Goal: Information Seeking & Learning: Check status

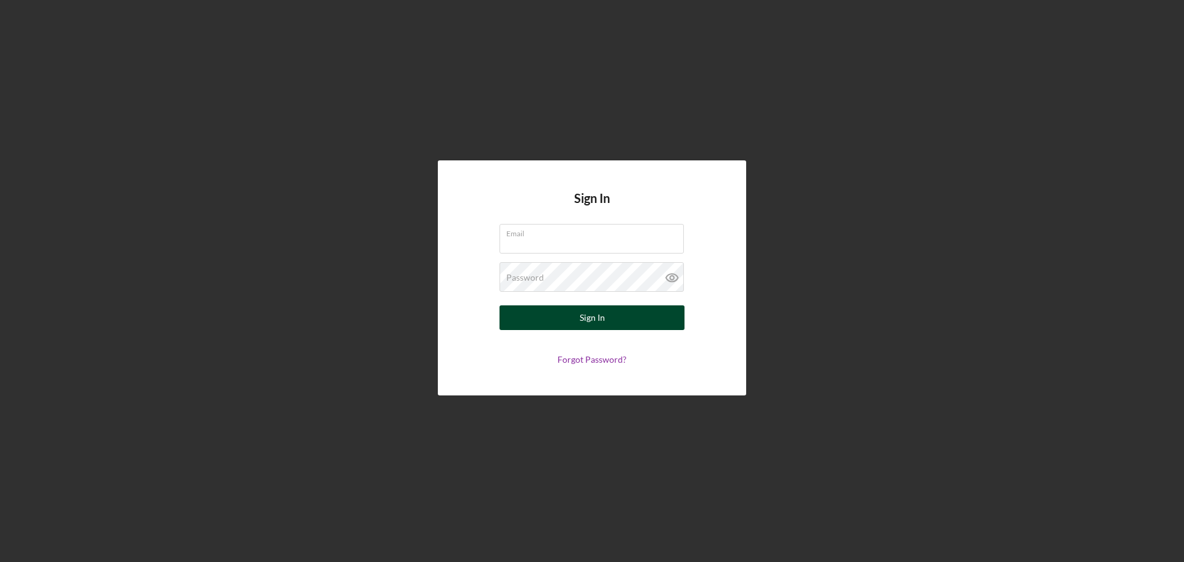
type input "[EMAIL_ADDRESS][DOMAIN_NAME]"
click at [532, 320] on button "Sign In" at bounding box center [592, 317] width 185 height 25
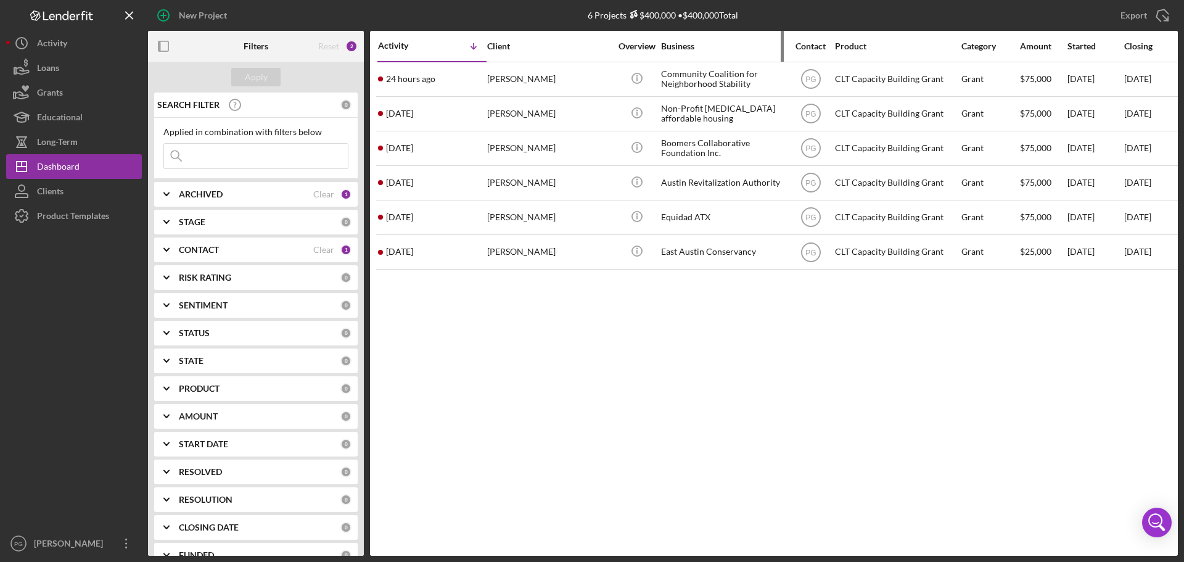
click at [708, 42] on div "Business" at bounding box center [722, 46] width 123 height 10
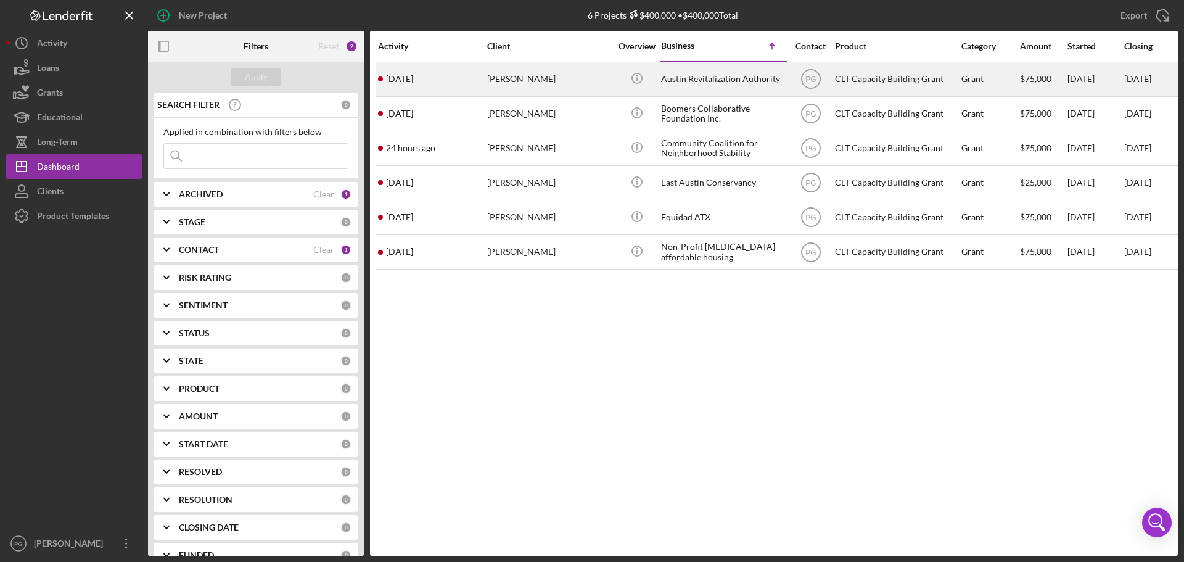
drag, startPoint x: 606, startPoint y: 76, endPoint x: 545, endPoint y: 76, distance: 61.7
click at [545, 76] on div "[PERSON_NAME]" at bounding box center [548, 79] width 123 height 33
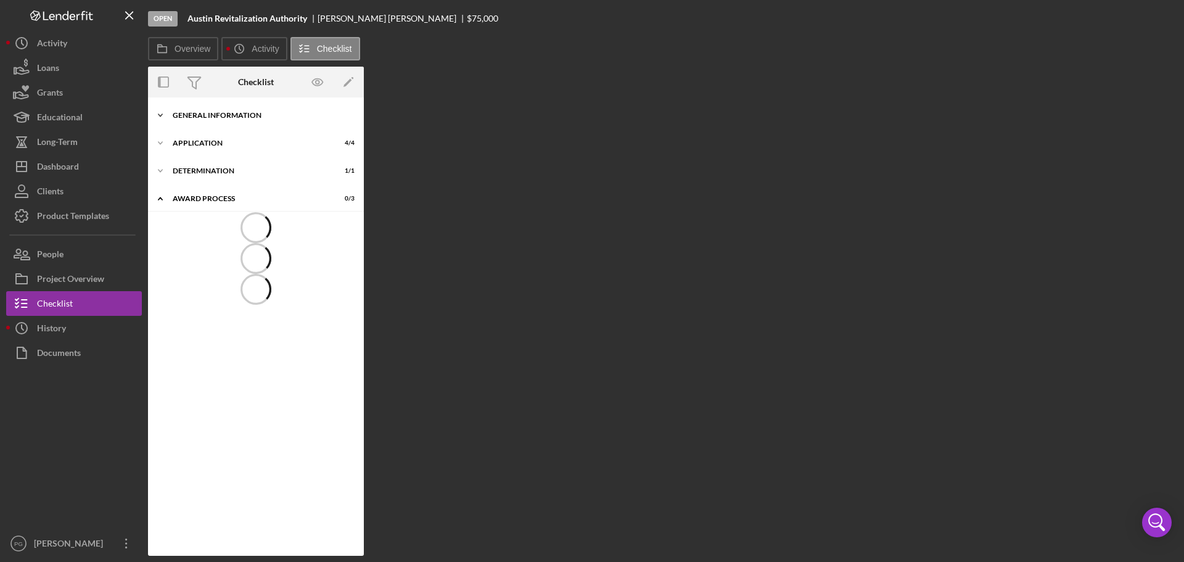
click at [251, 115] on div "General Information" at bounding box center [261, 115] width 176 height 7
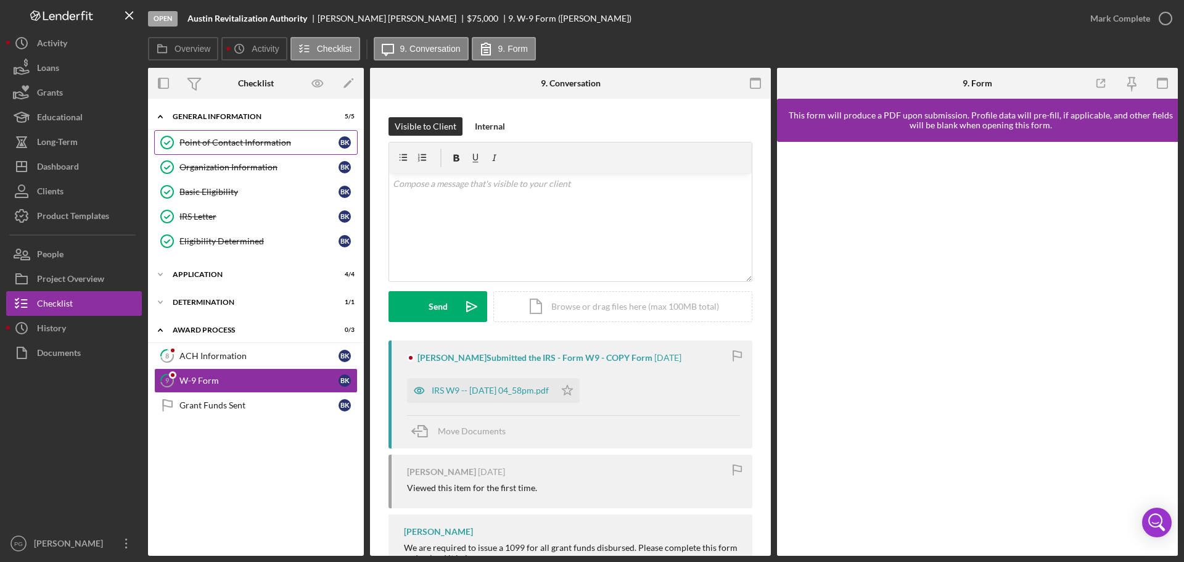
click at [235, 147] on div "Point of Contact Information" at bounding box center [258, 143] width 159 height 10
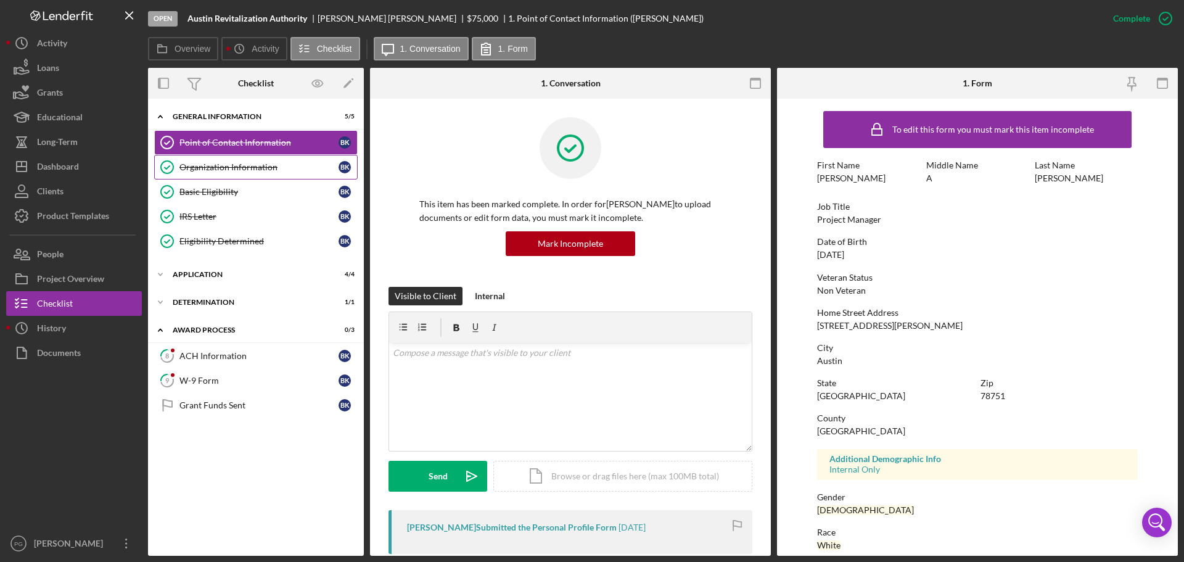
click at [233, 170] on div "Organization Information" at bounding box center [258, 167] width 159 height 10
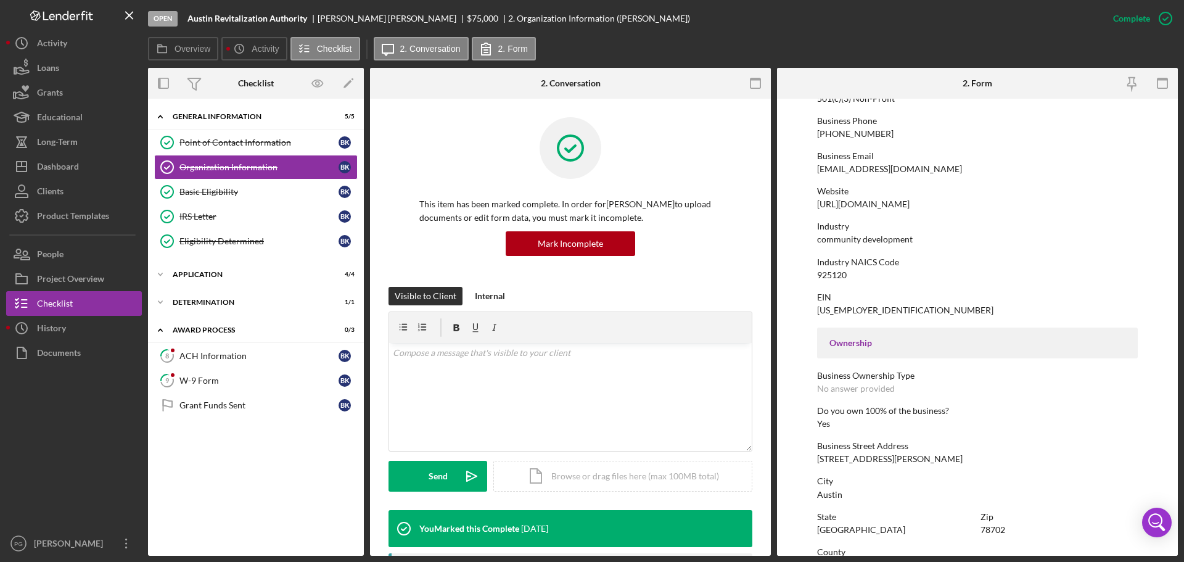
scroll to position [185, 0]
drag, startPoint x: 908, startPoint y: 460, endPoint x: 808, endPoint y: 458, distance: 100.0
click at [808, 458] on form "To edit this form you must mark this item incomplete Business Name Austin Revit…" at bounding box center [977, 327] width 401 height 457
copy div "[STREET_ADDRESS][PERSON_NAME]"
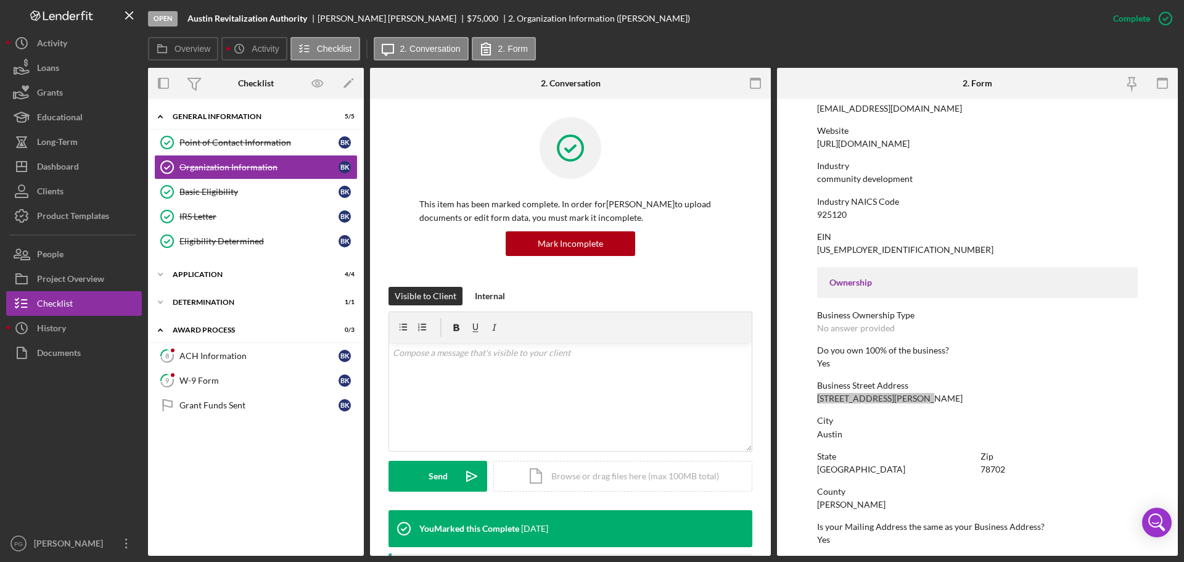
scroll to position [247, 0]
click at [828, 249] on div "[US_EMPLOYER_IDENTIFICATION_NUMBER]" at bounding box center [905, 249] width 176 height 10
drag, startPoint x: 870, startPoint y: 247, endPoint x: 815, endPoint y: 247, distance: 55.5
click at [815, 247] on form "To edit this form you must mark this item incomplete Business Name Austin Revit…" at bounding box center [977, 327] width 401 height 457
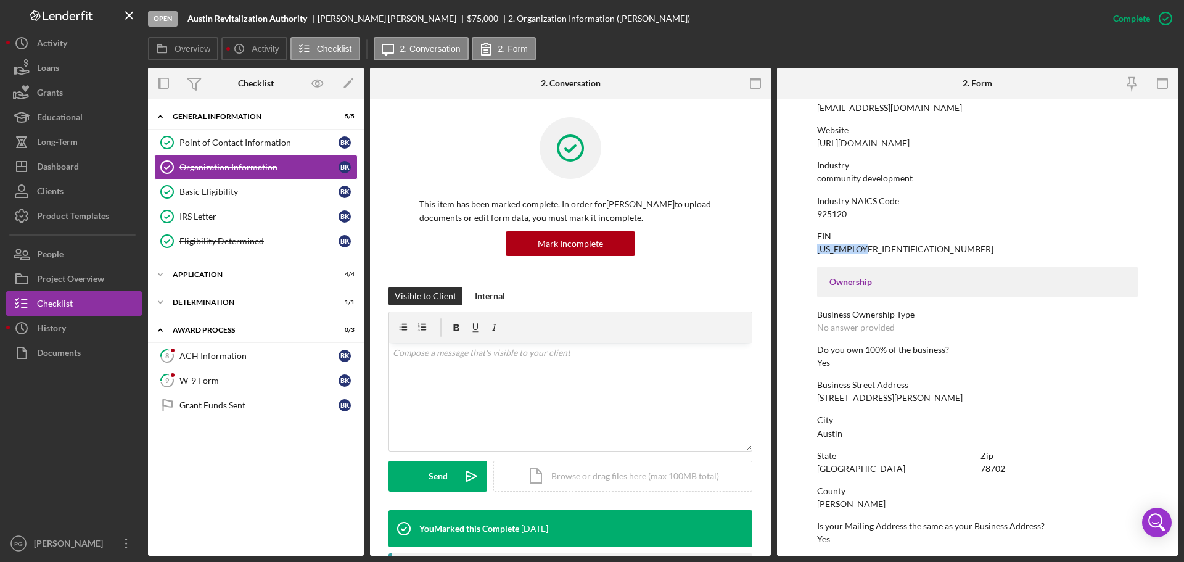
copy div "[US_EMPLOYER_IDENTIFICATION_NUMBER]"
click at [240, 212] on div "IRS Letter" at bounding box center [258, 217] width 159 height 10
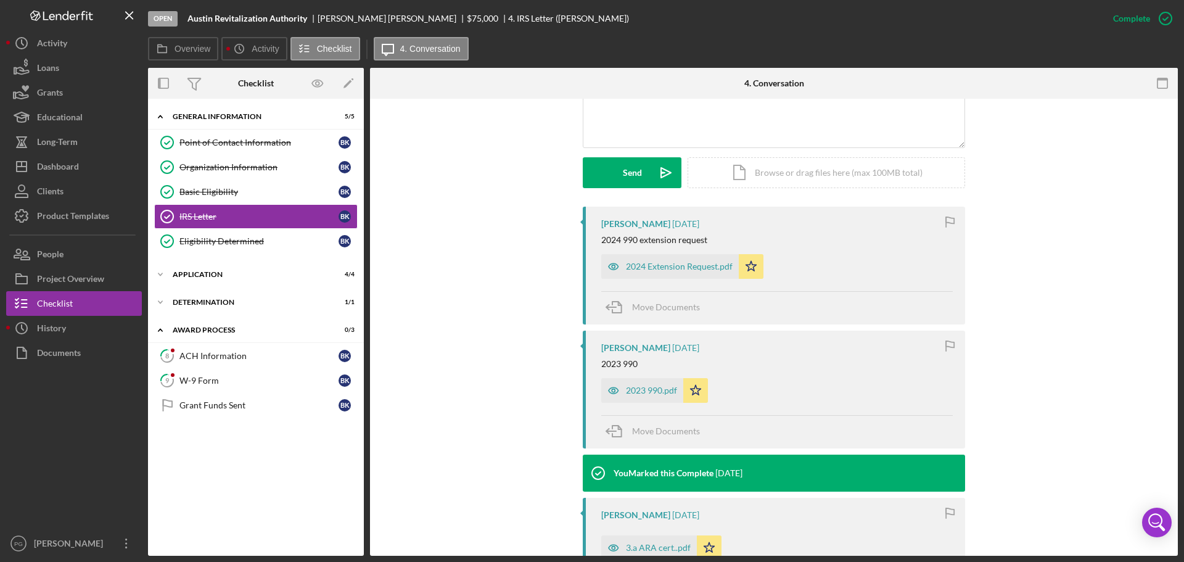
scroll to position [308, 0]
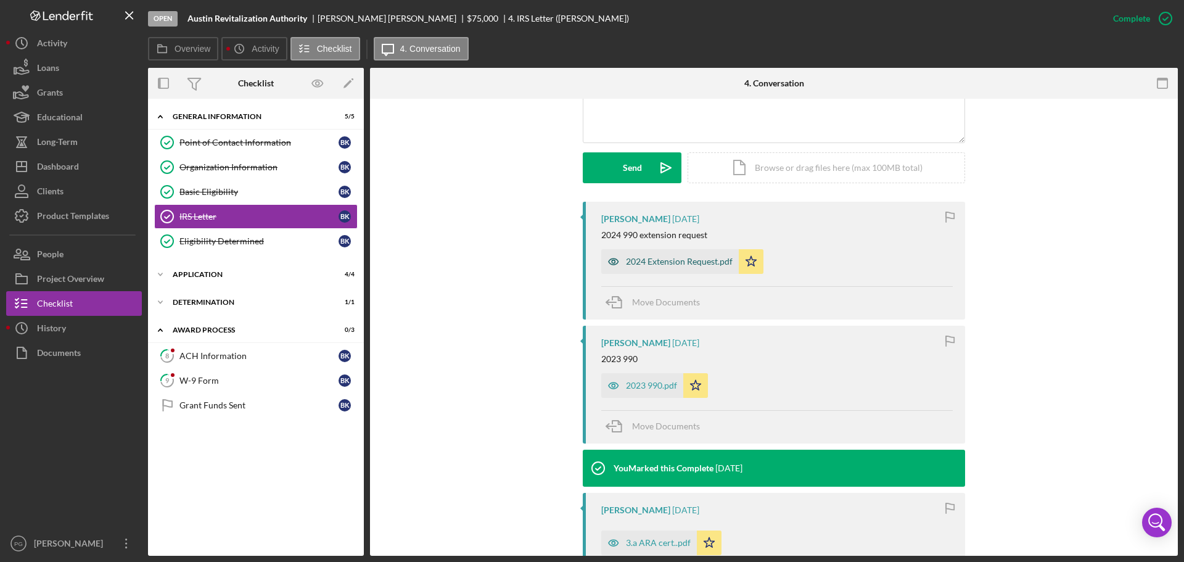
click at [699, 262] on div "2024 Extension Request.pdf" at bounding box center [679, 262] width 107 height 10
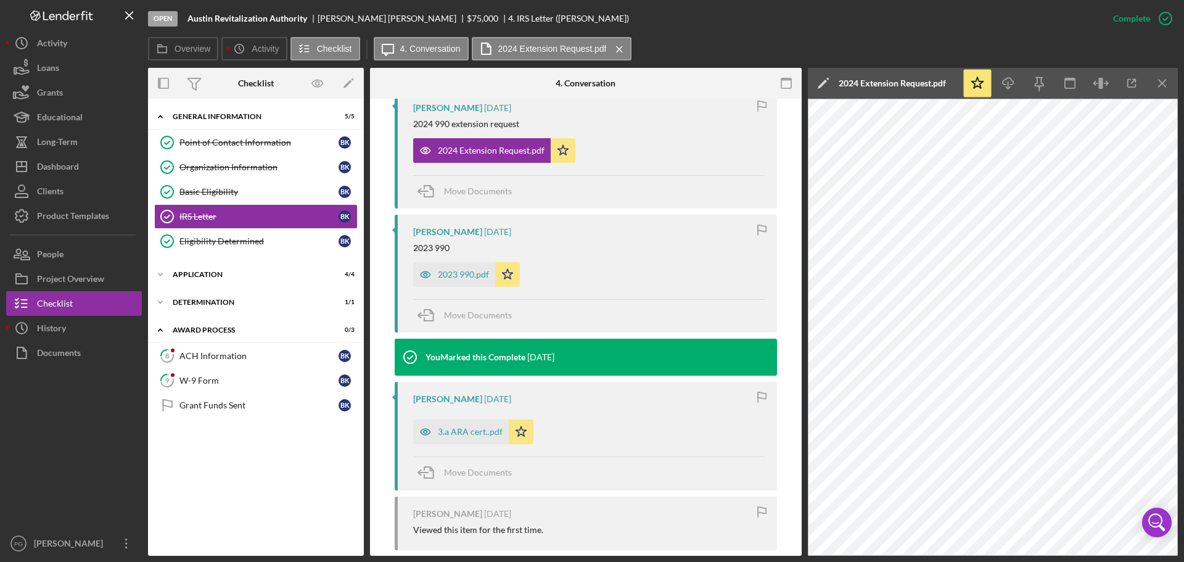
scroll to position [432, 0]
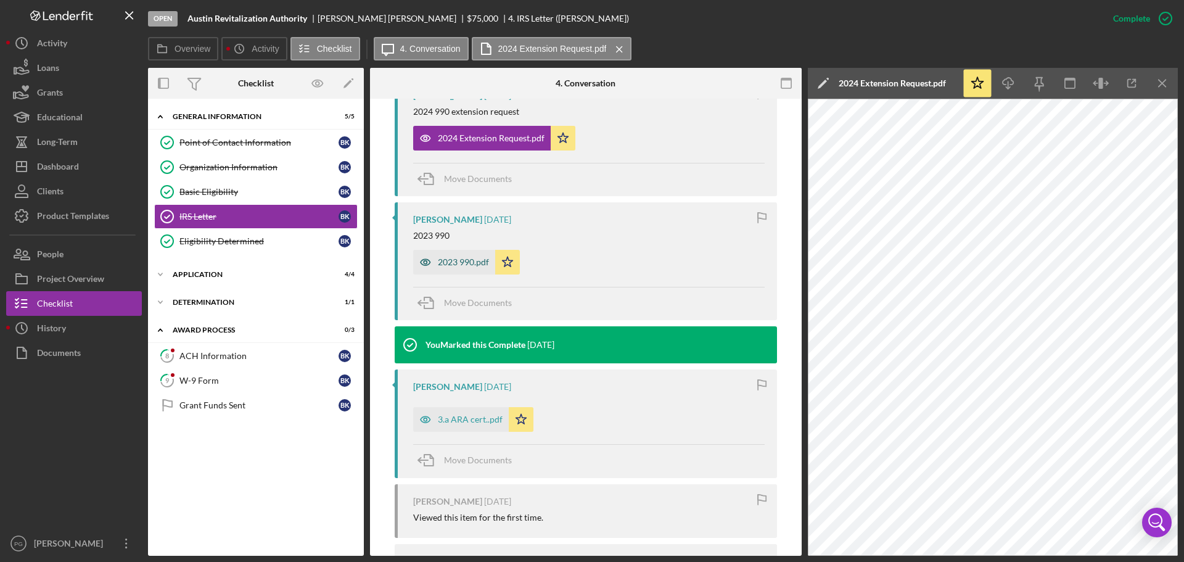
click at [450, 264] on div "2023 990.pdf" at bounding box center [463, 262] width 51 height 10
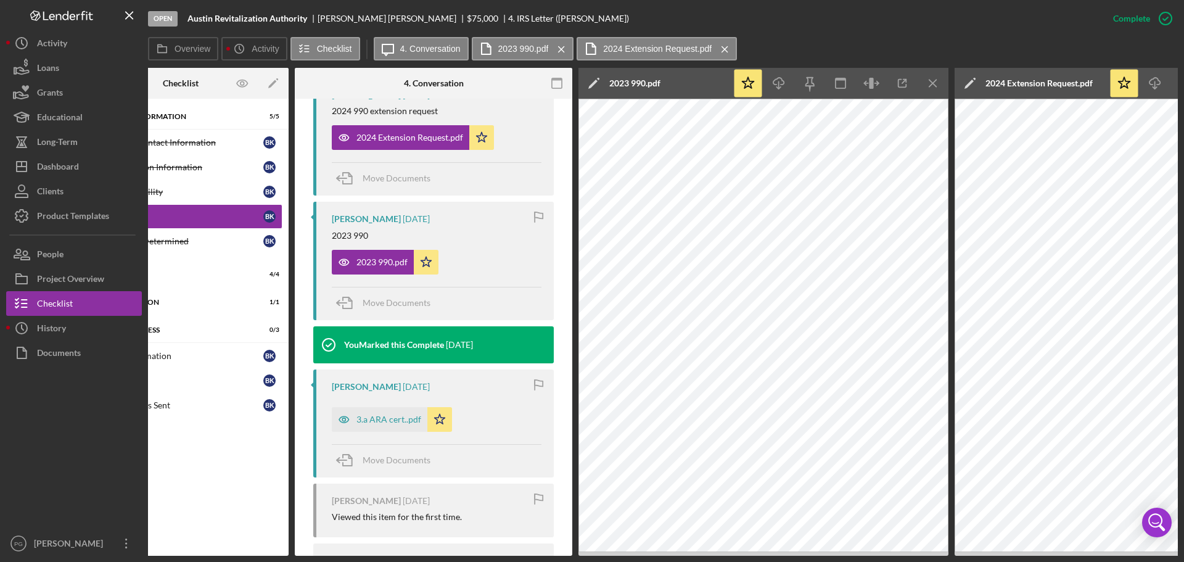
scroll to position [0, 222]
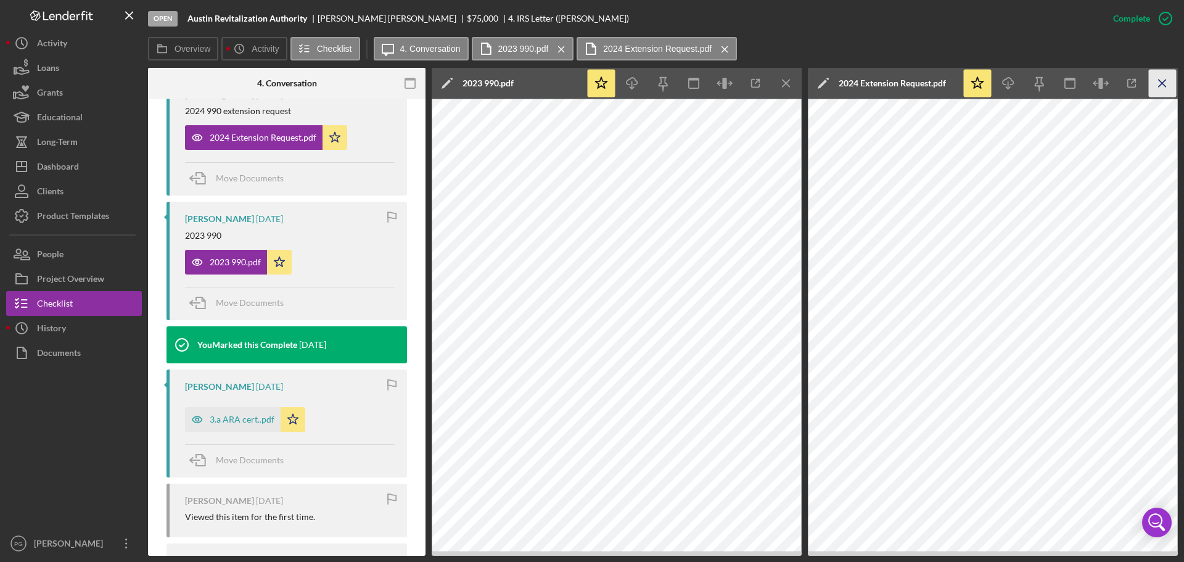
click at [1164, 84] on icon "Icon/Menu Close" at bounding box center [1163, 84] width 28 height 28
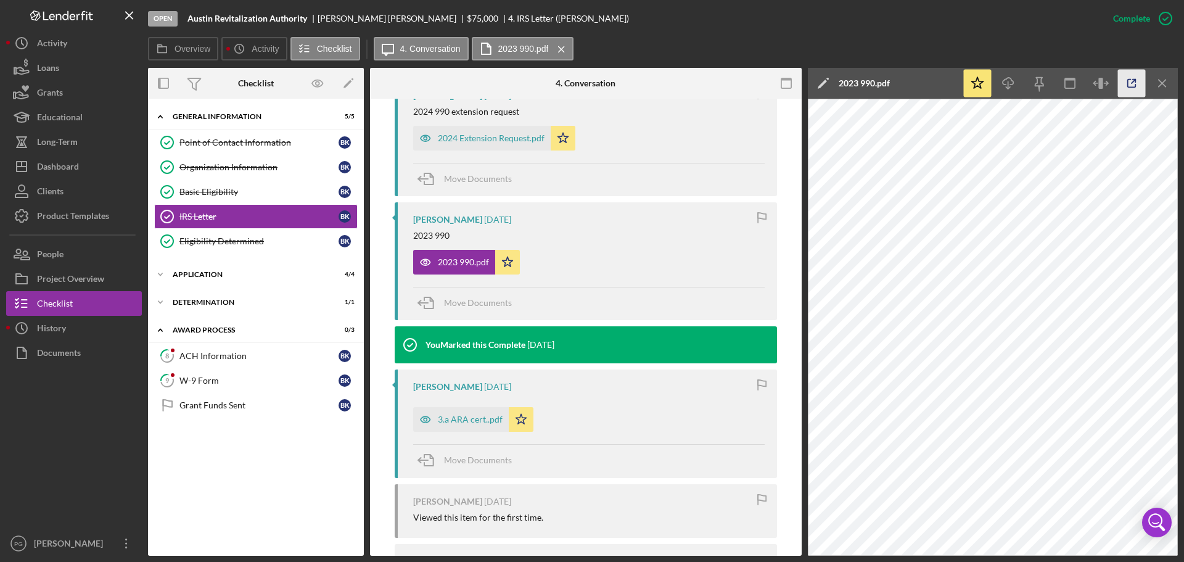
click at [1124, 83] on icon "button" at bounding box center [1132, 84] width 28 height 28
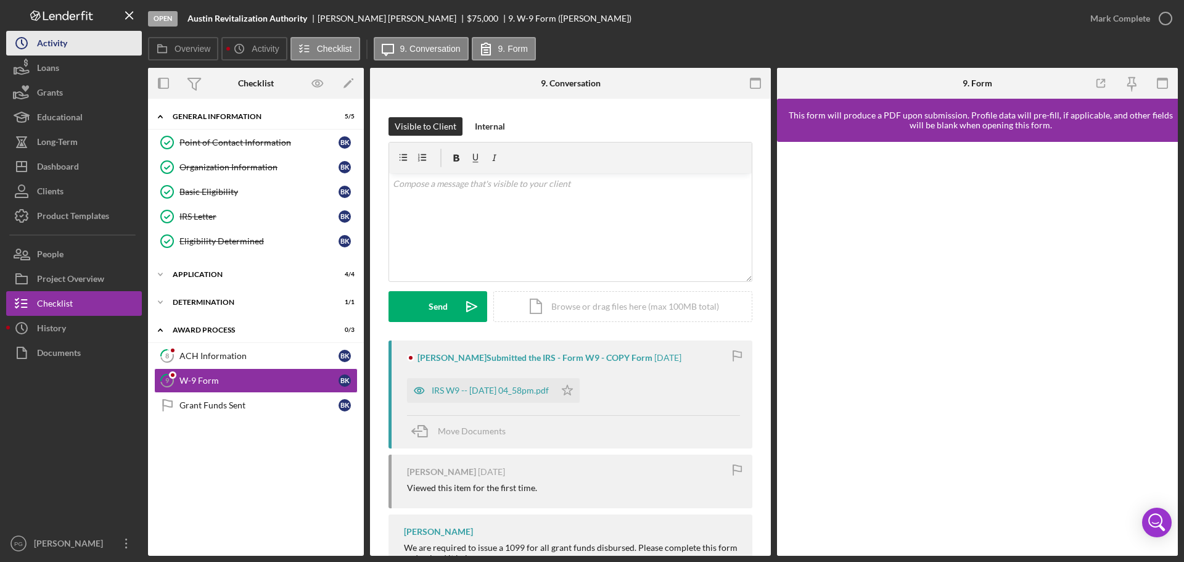
click at [59, 41] on div "Activity" at bounding box center [52, 45] width 30 height 28
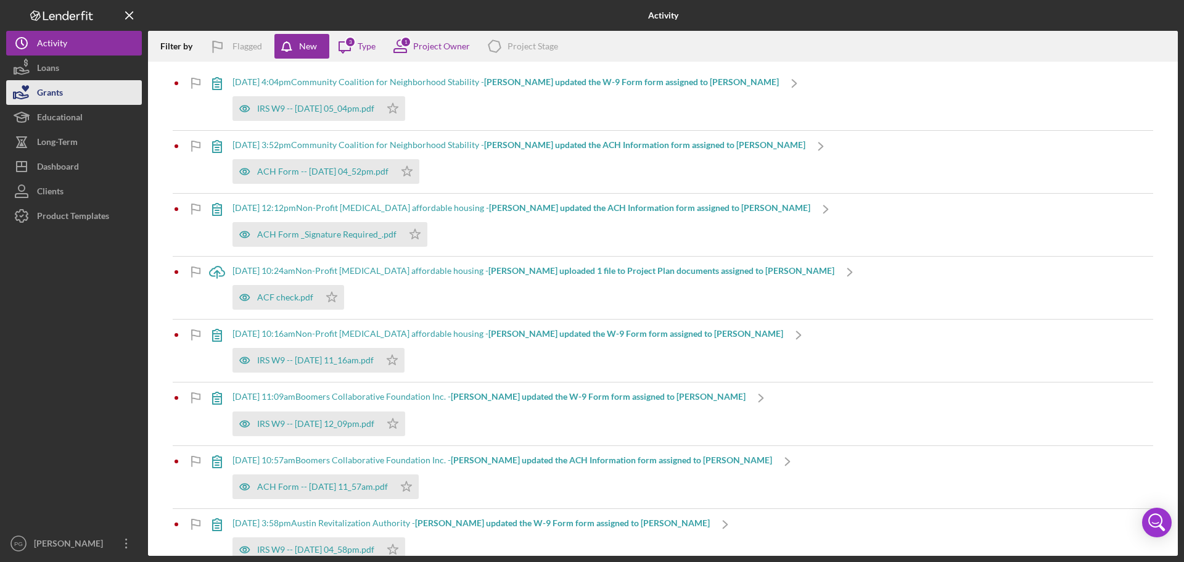
click at [73, 91] on button "Grants" at bounding box center [74, 92] width 136 height 25
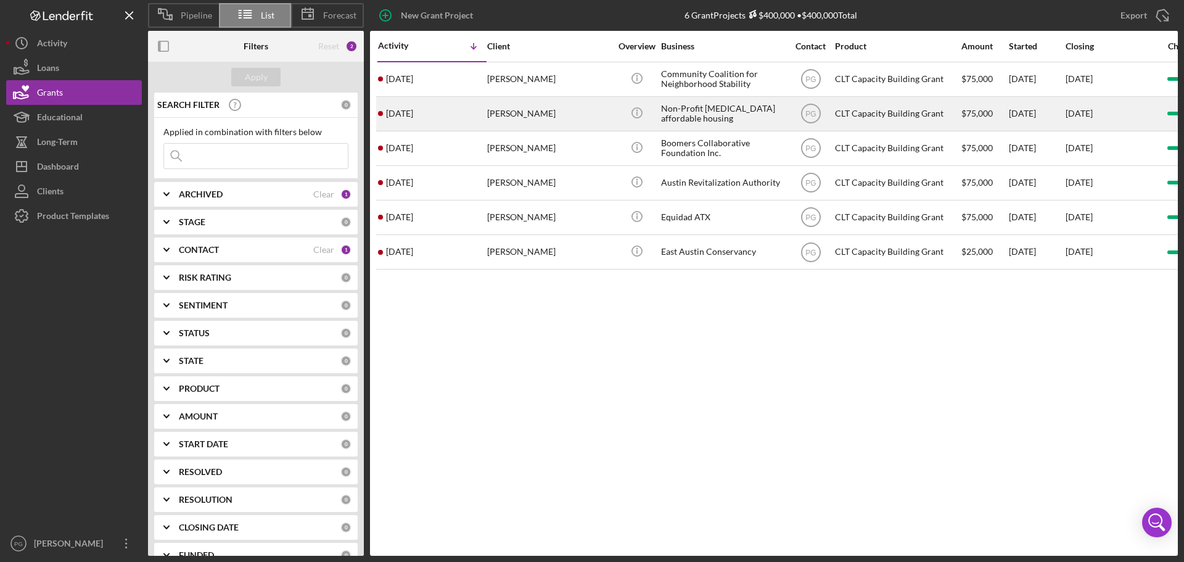
click at [547, 109] on div "[PERSON_NAME]" at bounding box center [548, 113] width 123 height 33
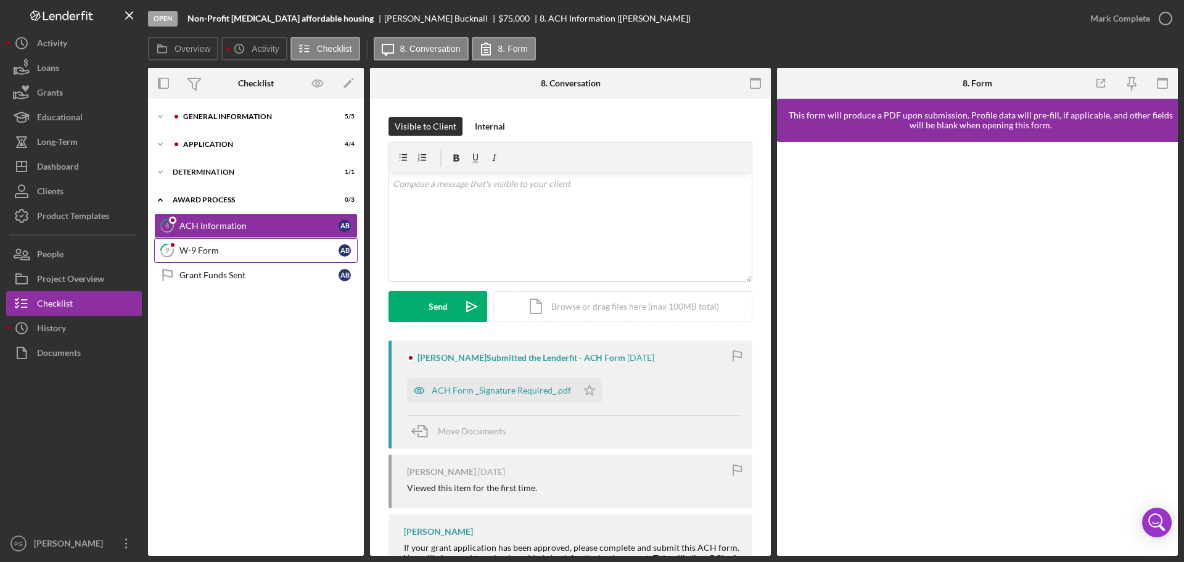
click at [219, 249] on div "W-9 Form" at bounding box center [258, 250] width 159 height 10
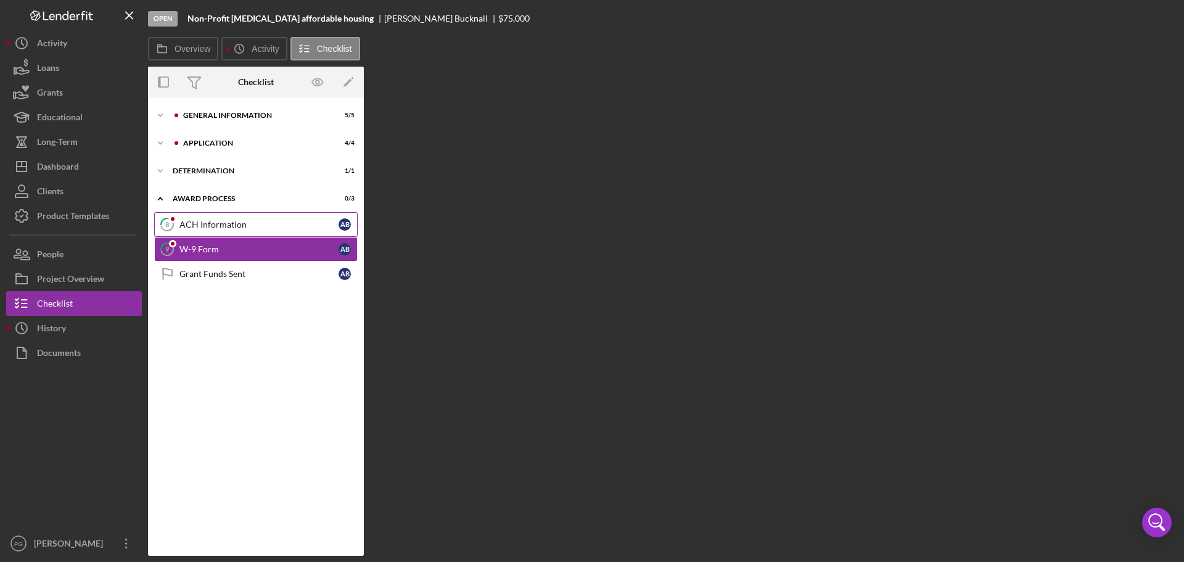
click at [220, 218] on link "8 ACH Information A B" at bounding box center [256, 224] width 204 height 25
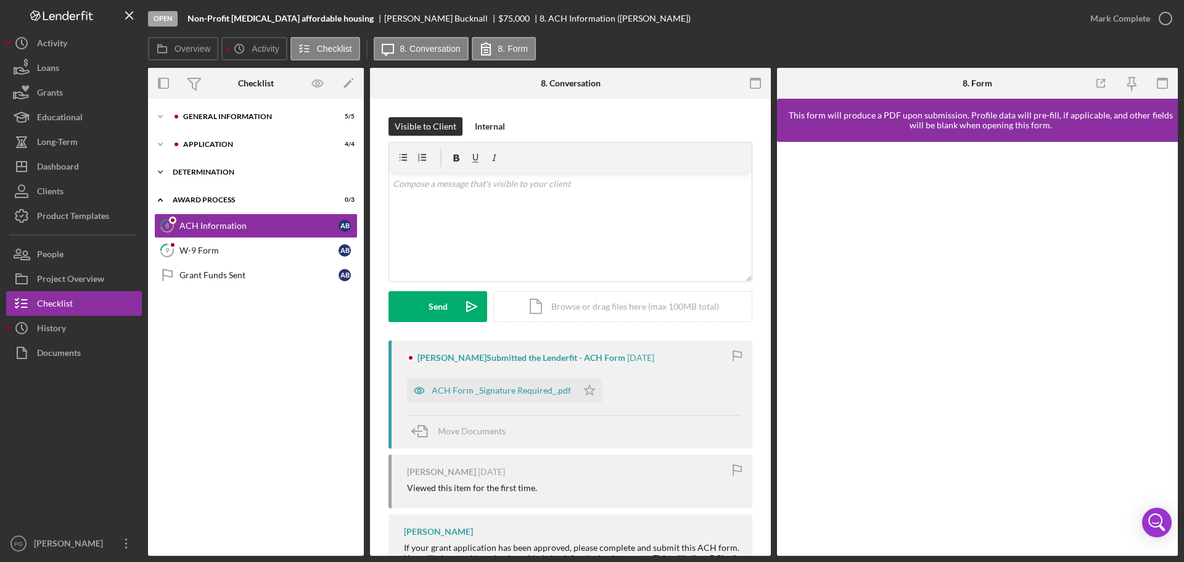
click at [189, 175] on div "Determination" at bounding box center [261, 171] width 176 height 7
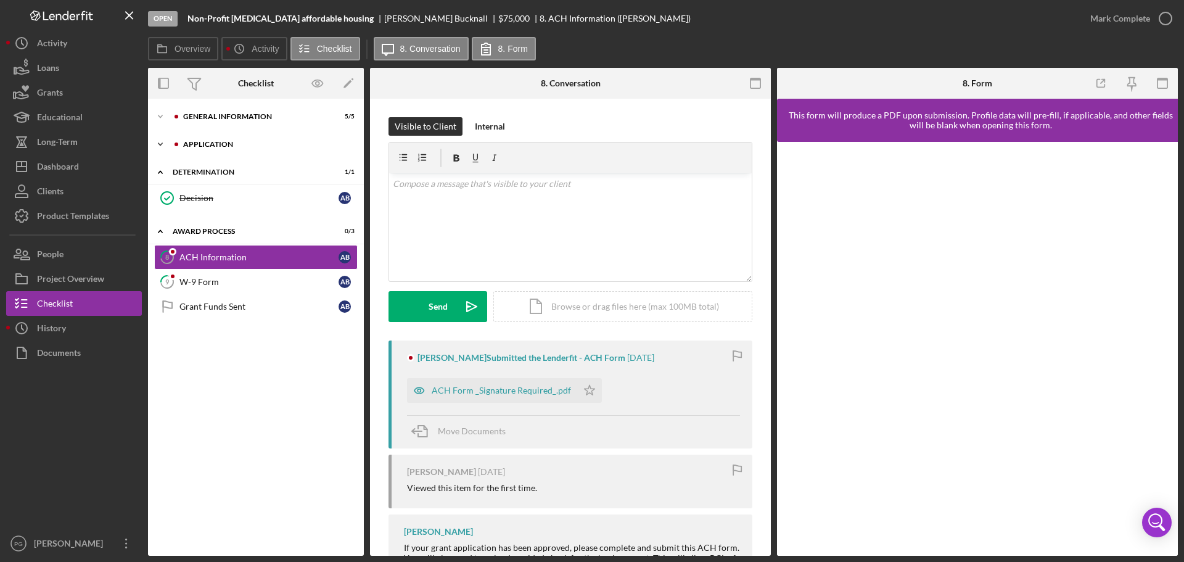
click at [191, 141] on div "Application" at bounding box center [265, 144] width 165 height 7
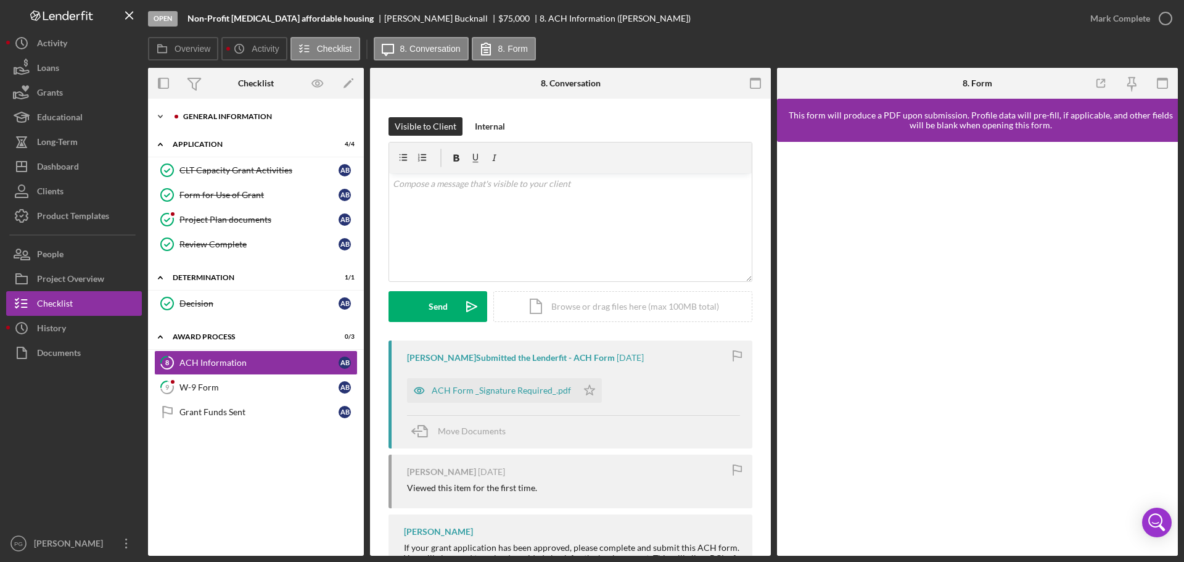
click at [217, 120] on div "Icon/Expander General Information 5 / 5" at bounding box center [256, 116] width 216 height 25
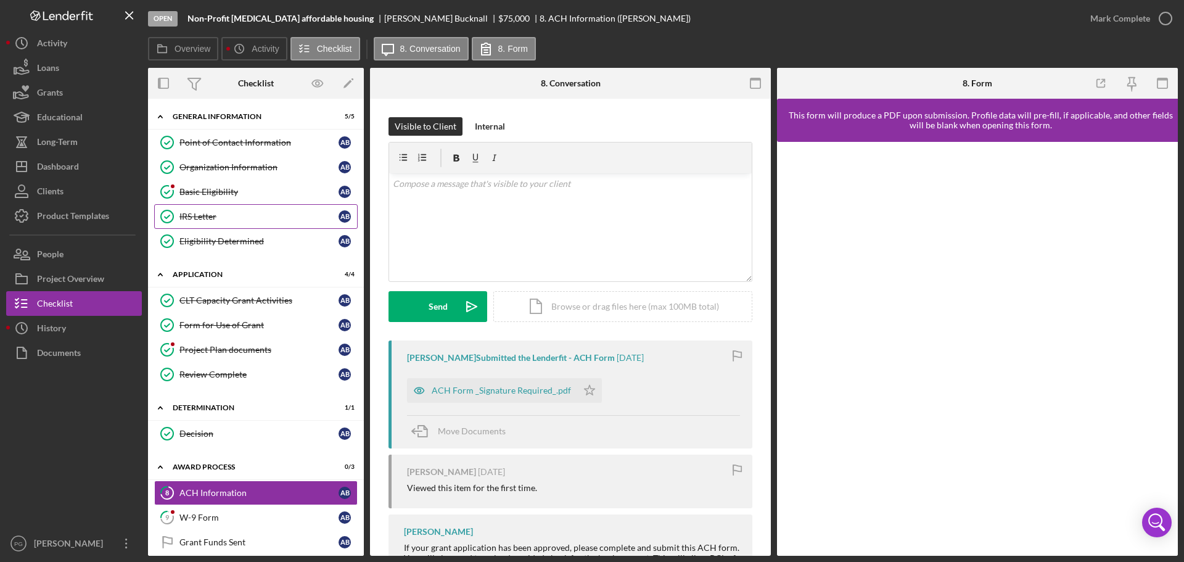
click at [210, 215] on div "IRS Letter" at bounding box center [258, 217] width 159 height 10
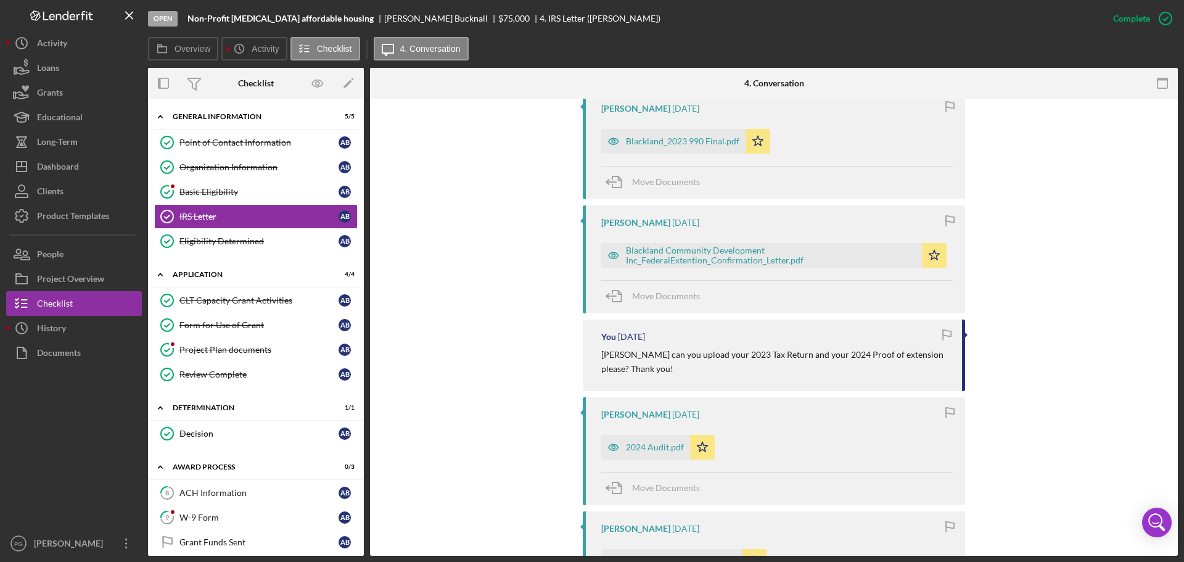
scroll to position [617, 0]
click at [224, 173] on link "Organization Information Organization Information A B" at bounding box center [256, 167] width 204 height 25
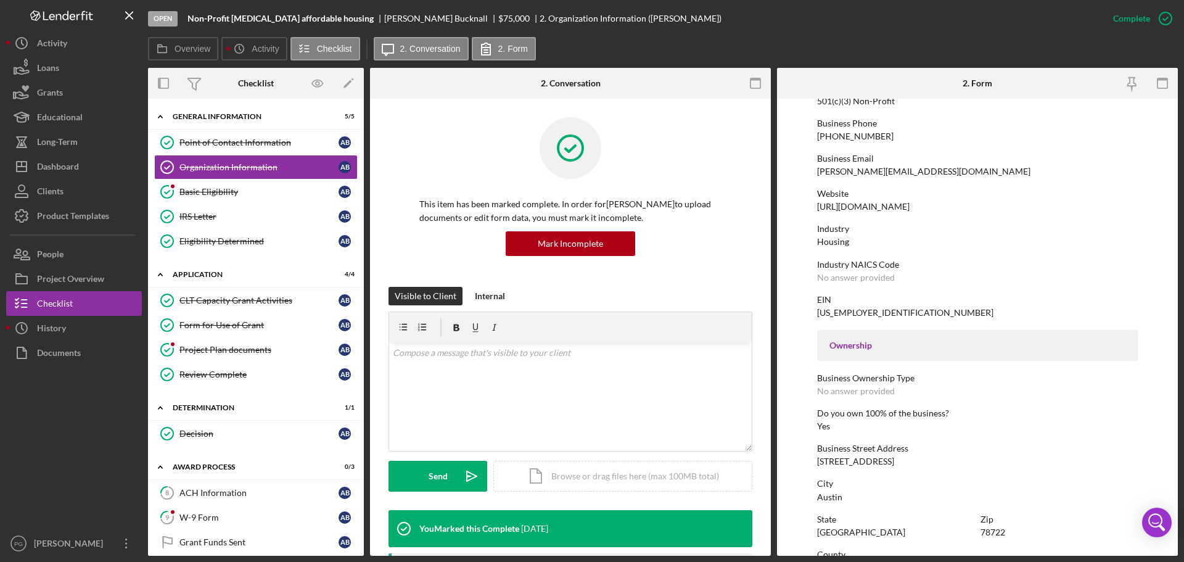
scroll to position [185, 0]
drag, startPoint x: 867, startPoint y: 312, endPoint x: 818, endPoint y: 311, distance: 48.7
click at [818, 311] on div "EIN [US_EMPLOYER_IDENTIFICATION_NUMBER]" at bounding box center [977, 304] width 321 height 23
copy div "[US_EMPLOYER_IDENTIFICATION_NUMBER]"
click at [830, 307] on div "[US_EMPLOYER_IDENTIFICATION_NUMBER]" at bounding box center [905, 311] width 176 height 10
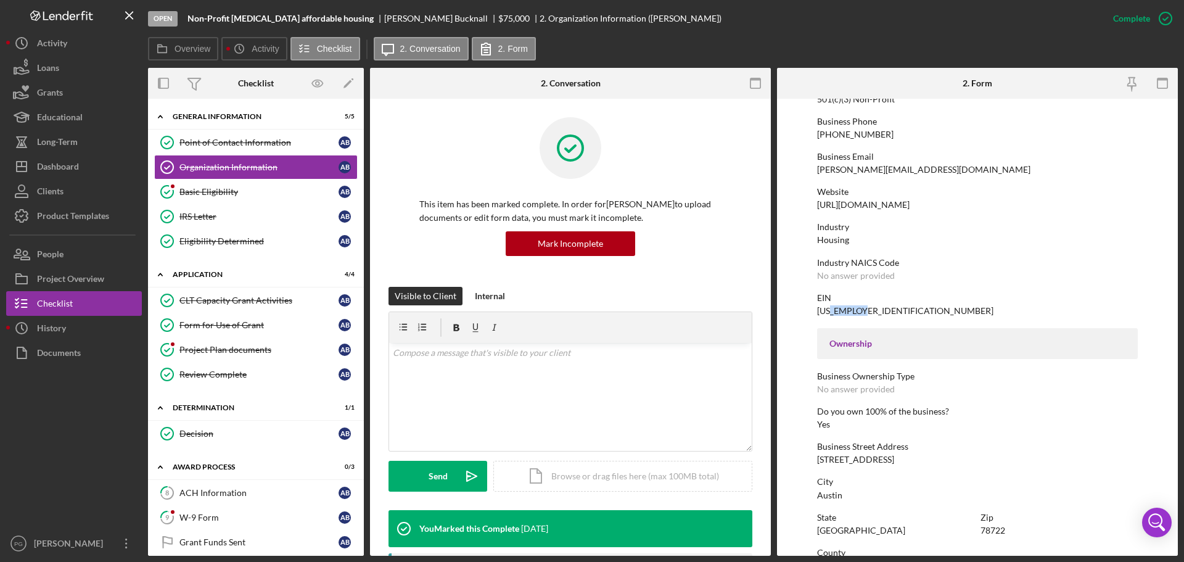
click at [830, 307] on div "[US_EMPLOYER_IDENTIFICATION_NUMBER]" at bounding box center [905, 311] width 176 height 10
click at [234, 220] on div "IRS Letter" at bounding box center [258, 217] width 159 height 10
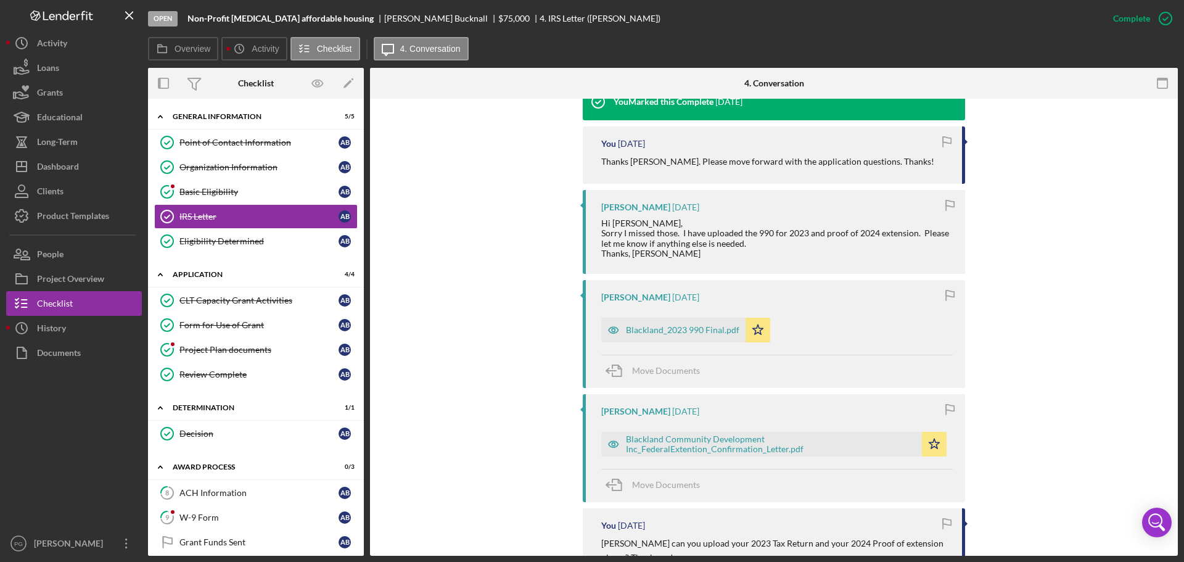
scroll to position [432, 0]
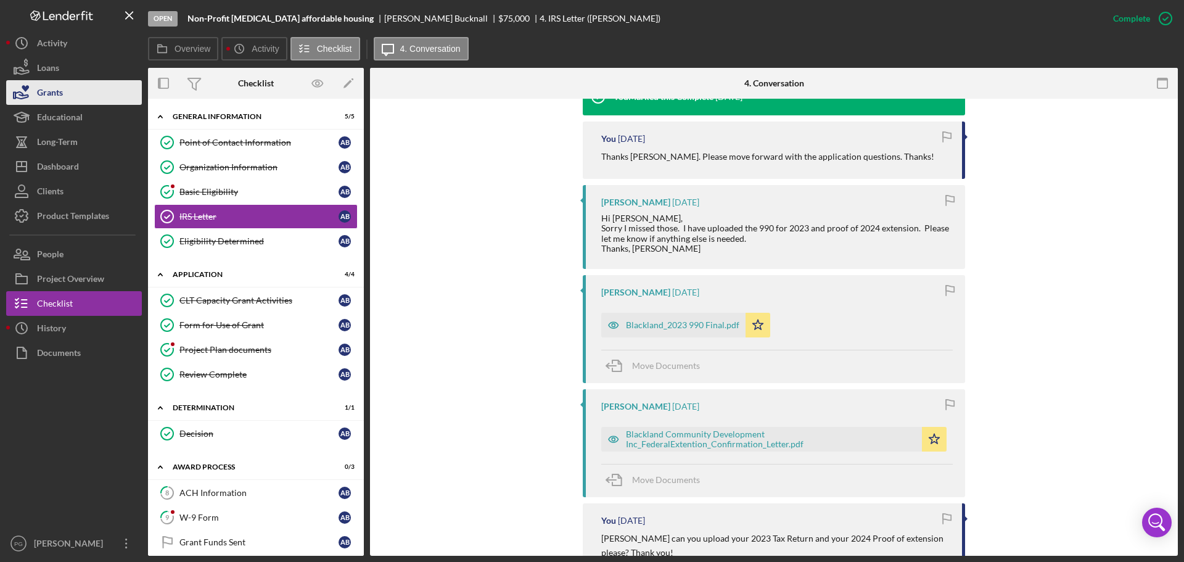
click at [41, 94] on div "Grants" at bounding box center [50, 94] width 26 height 28
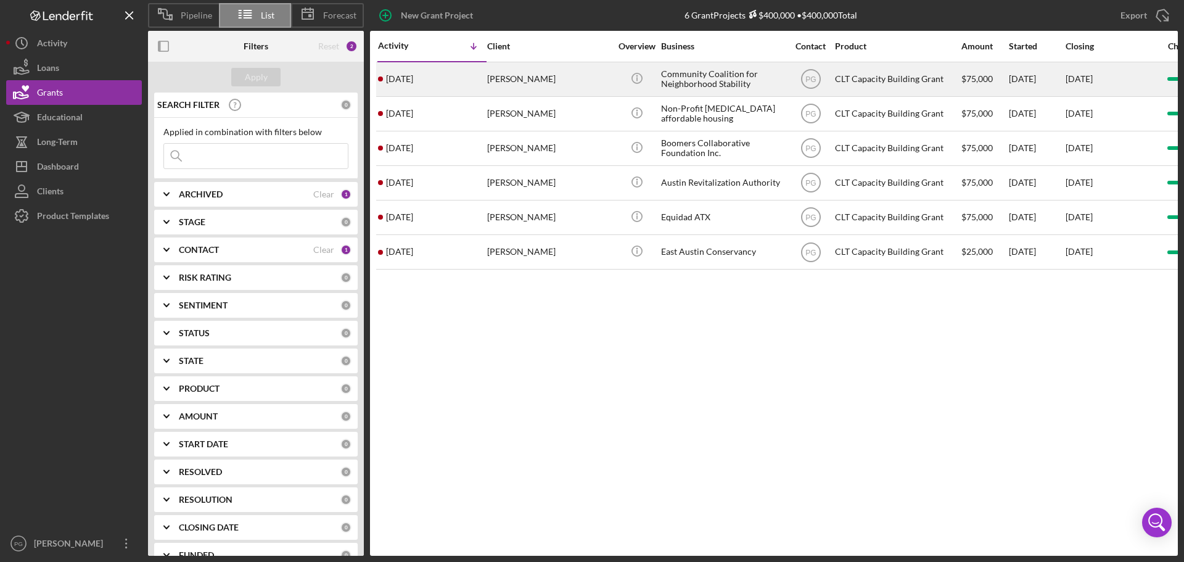
click at [582, 76] on div "[PERSON_NAME]" at bounding box center [548, 79] width 123 height 33
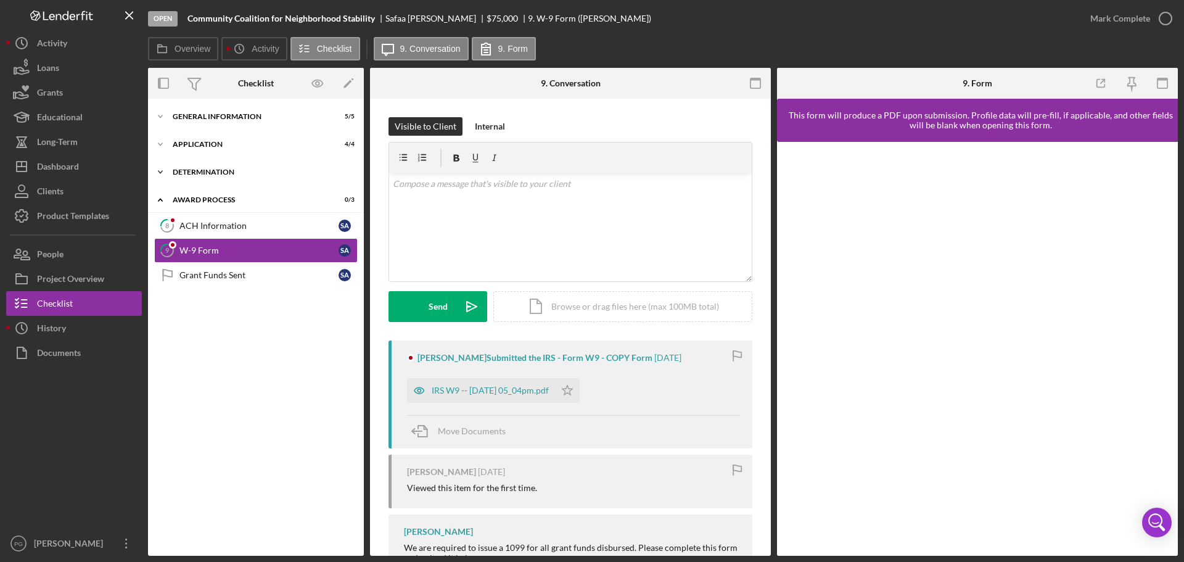
click at [205, 162] on div "Icon/Expander Determination 1 / 1" at bounding box center [256, 172] width 216 height 25
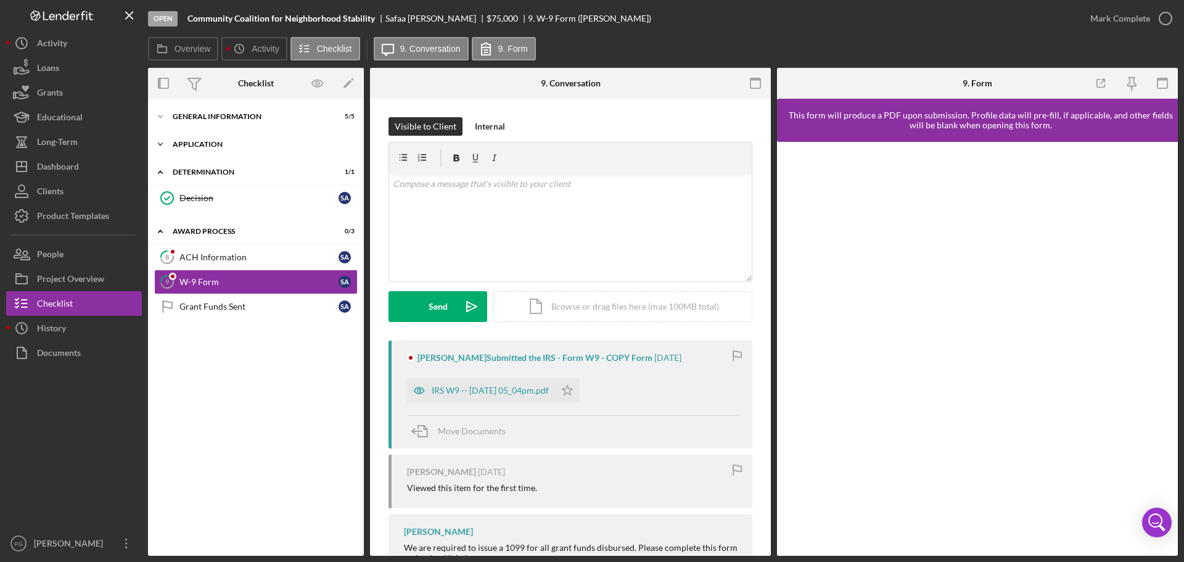
click at [204, 151] on div "Icon/Expander Application 4 / 4" at bounding box center [256, 144] width 216 height 25
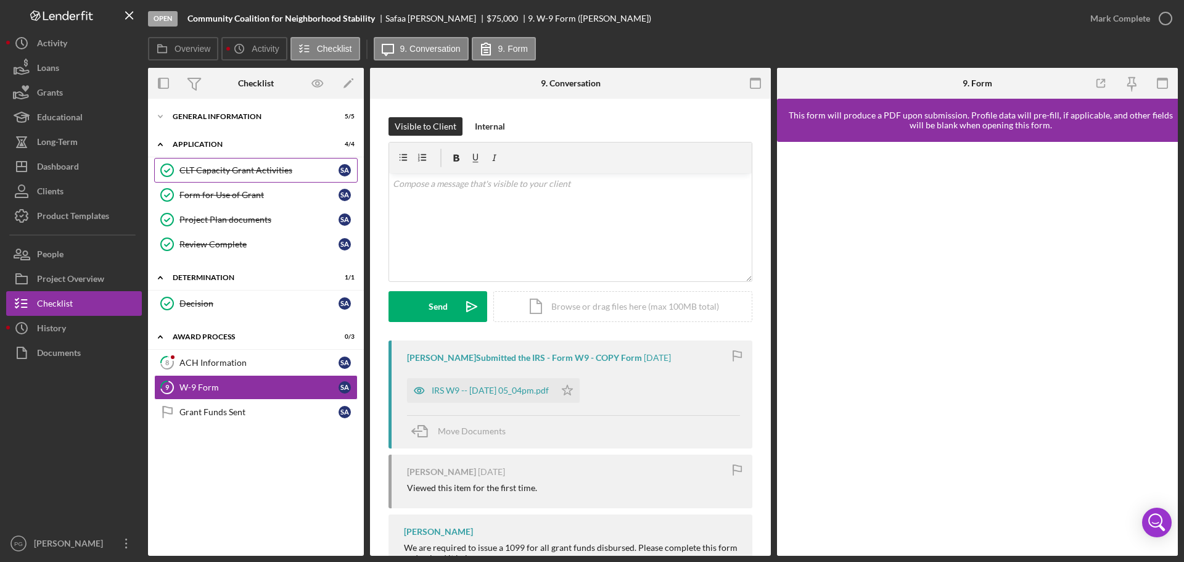
click at [222, 173] on div "CLT Capacity Grant Activities" at bounding box center [258, 170] width 159 height 10
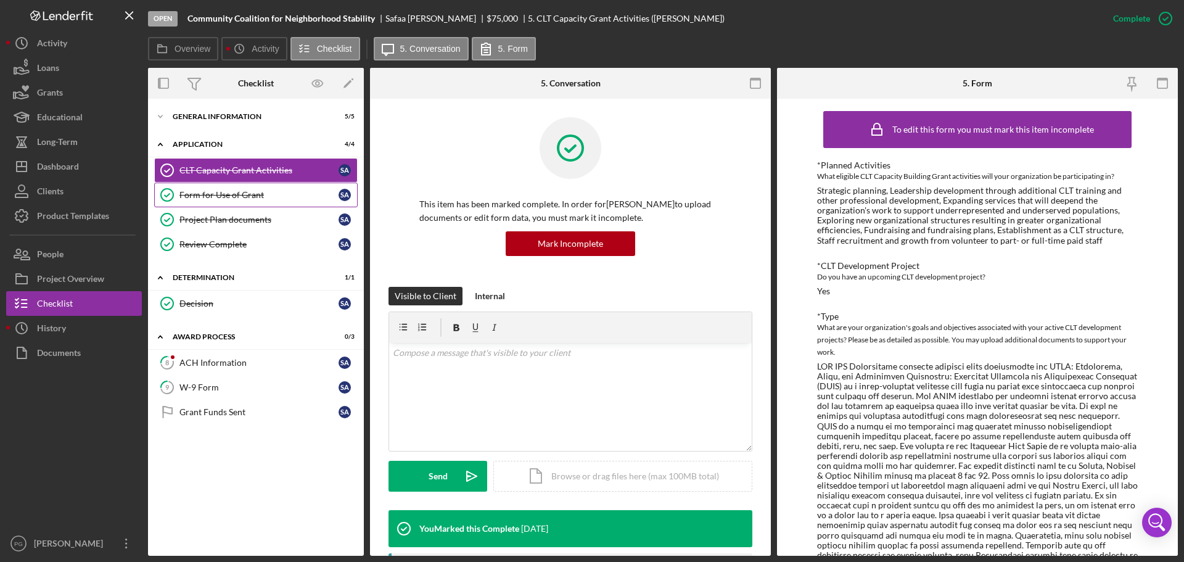
click at [239, 202] on link "Form for Use of Grant Form for Use of [PERSON_NAME]" at bounding box center [256, 195] width 204 height 25
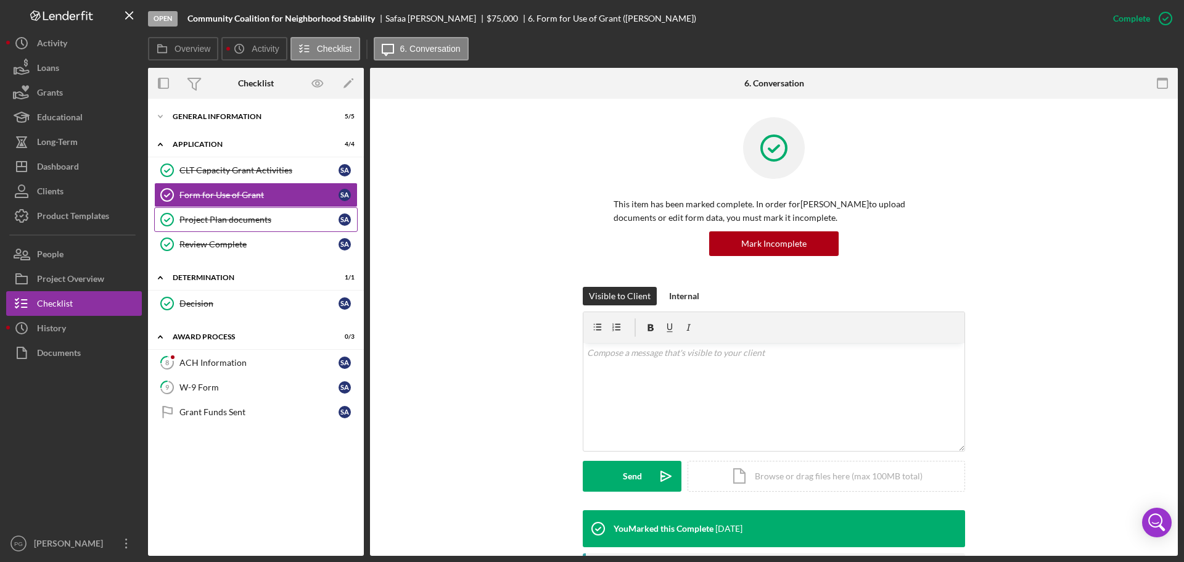
click at [241, 220] on div "Project Plan documents" at bounding box center [258, 220] width 159 height 10
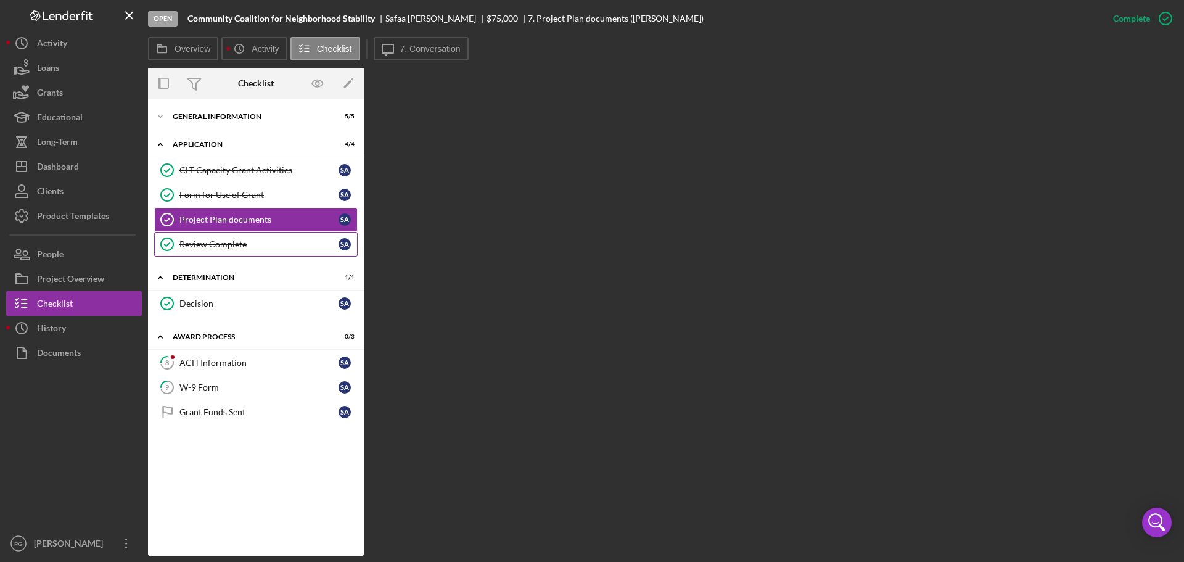
click at [259, 236] on link "Review Complete Review Complete S A" at bounding box center [256, 244] width 204 height 25
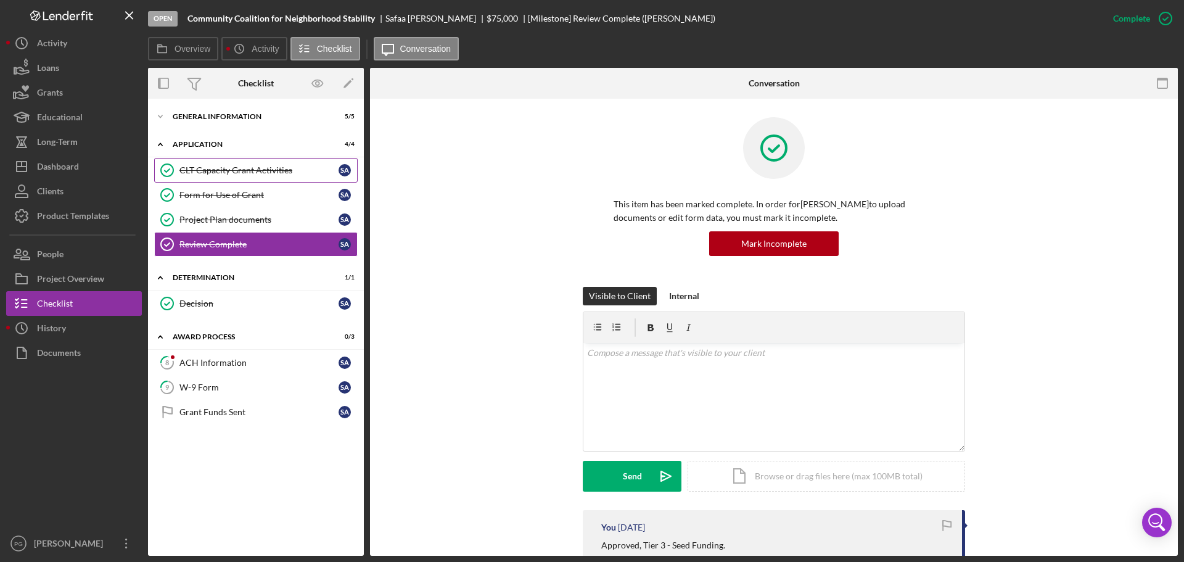
click at [253, 168] on div "CLT Capacity Grant Activities" at bounding box center [258, 170] width 159 height 10
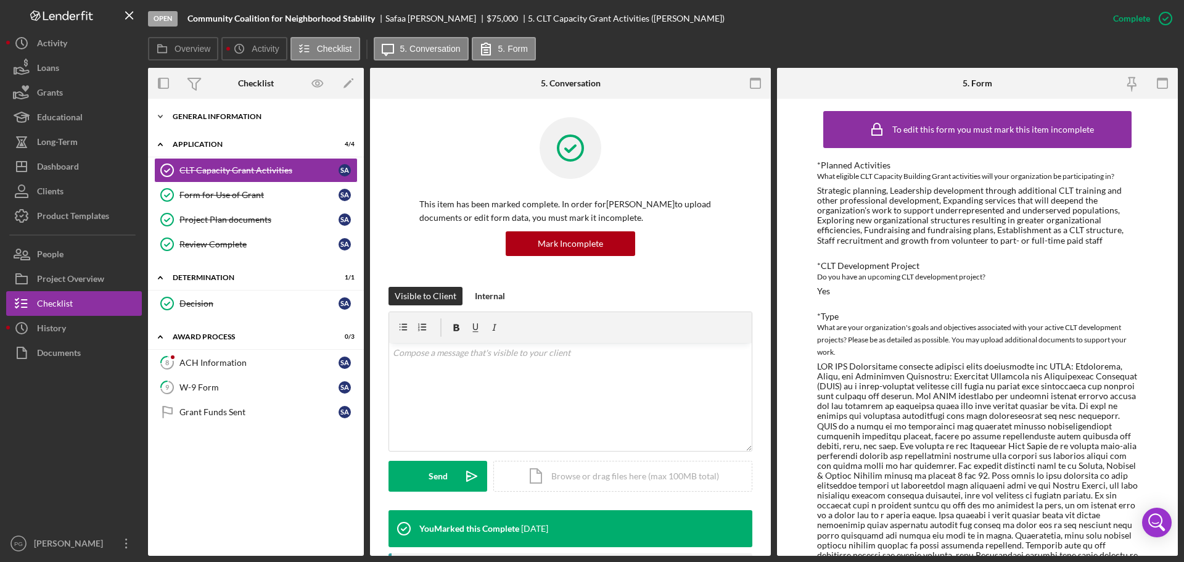
click at [205, 112] on div "Icon/Expander General Information 5 / 5" at bounding box center [256, 116] width 216 height 25
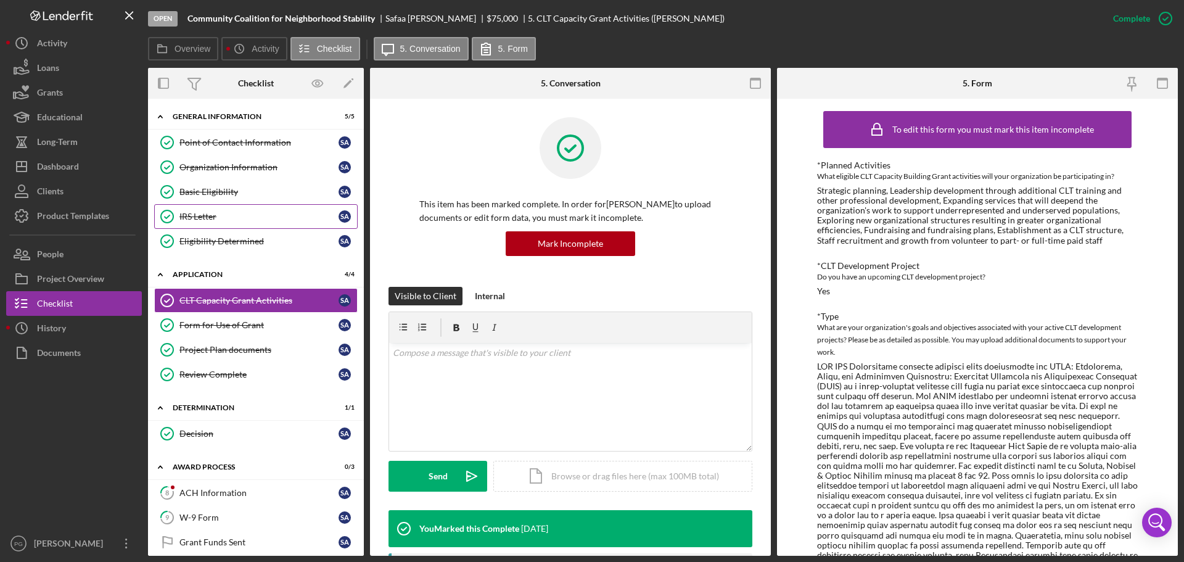
click at [218, 209] on link "IRS Letter IRS Letter S A" at bounding box center [256, 216] width 204 height 25
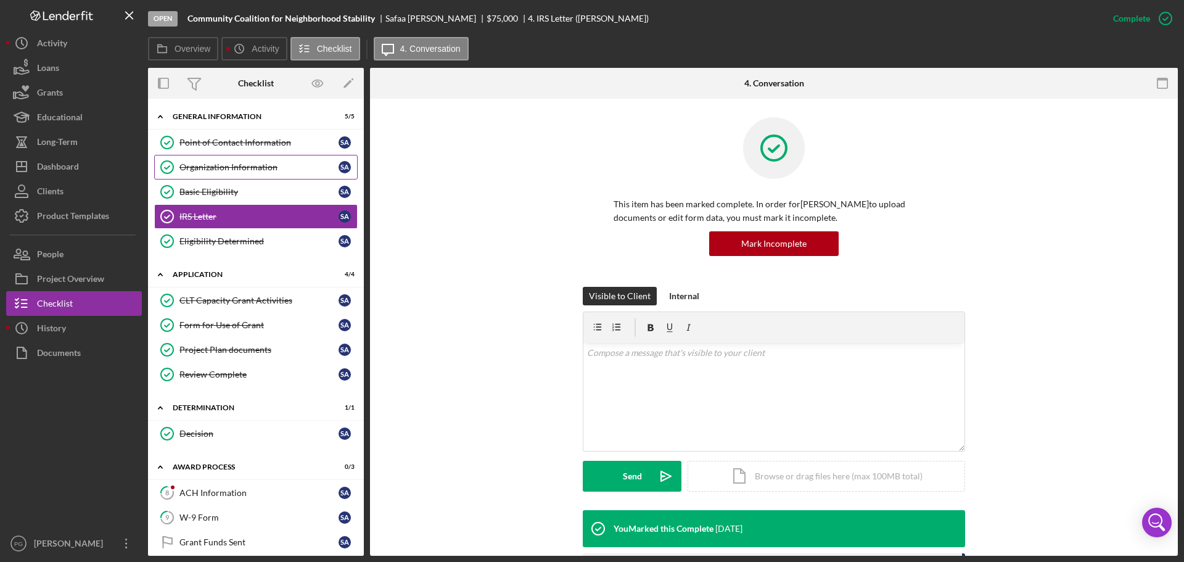
click at [238, 170] on div "Organization Information" at bounding box center [258, 167] width 159 height 10
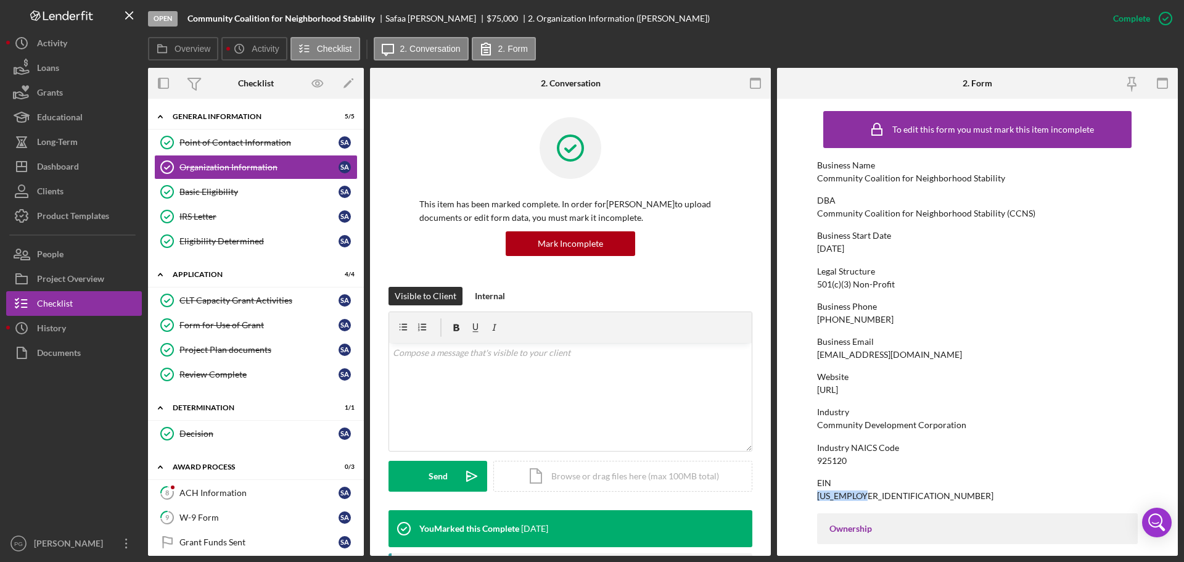
drag, startPoint x: 864, startPoint y: 495, endPoint x: 817, endPoint y: 495, distance: 47.5
click at [817, 495] on div "[US_EMPLOYER_IDENTIFICATION_NUMBER]" at bounding box center [905, 496] width 176 height 10
copy div "[US_EMPLOYER_IDENTIFICATION_NUMBER]"
click at [54, 99] on div "Grants" at bounding box center [50, 94] width 26 height 28
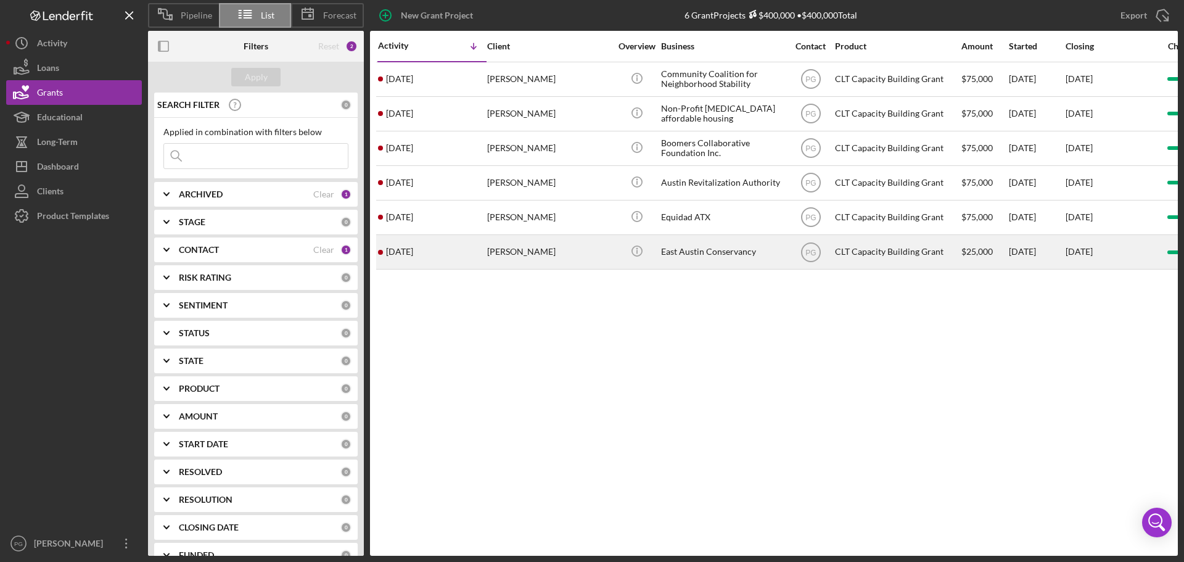
click at [572, 258] on div "[PERSON_NAME]" at bounding box center [548, 252] width 123 height 33
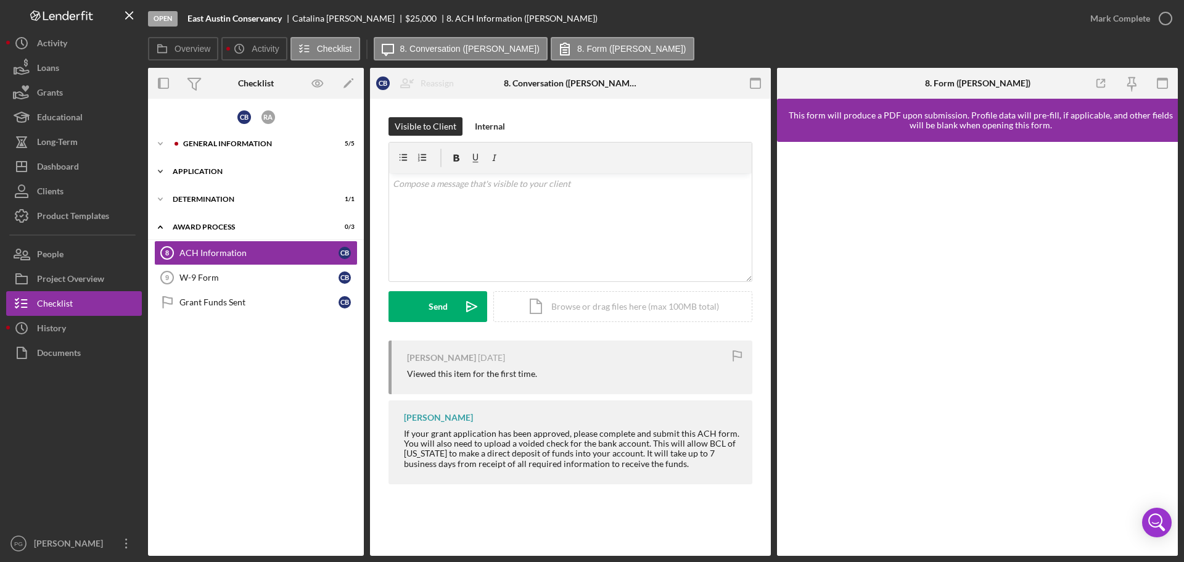
click at [257, 165] on div "Icon/Expander Application 3 / 4" at bounding box center [256, 171] width 216 height 25
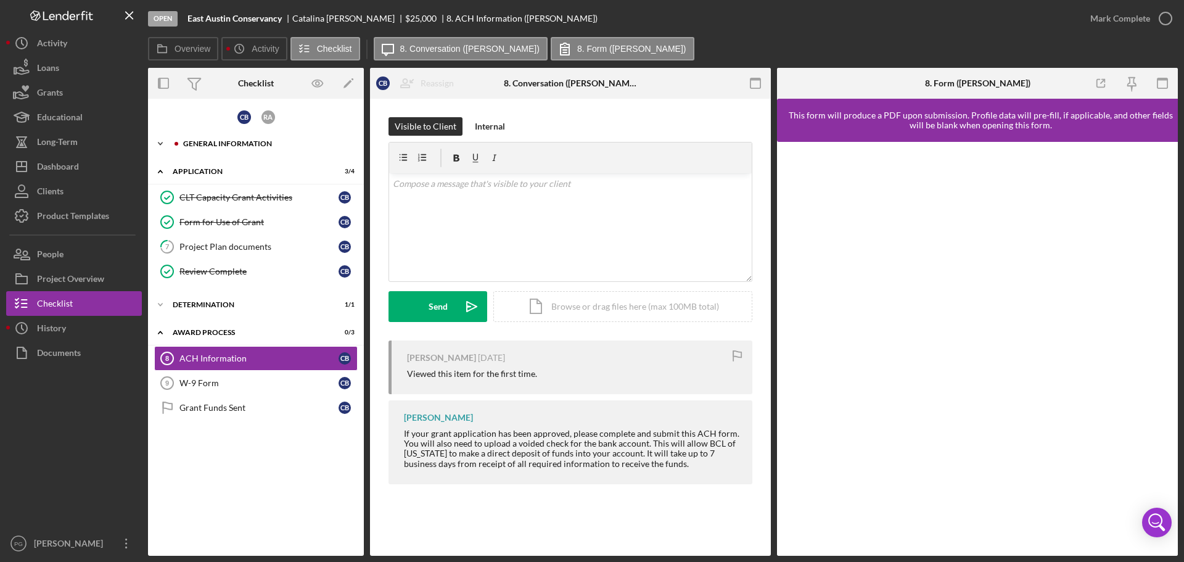
click at [239, 147] on div "General Information" at bounding box center [265, 143] width 165 height 7
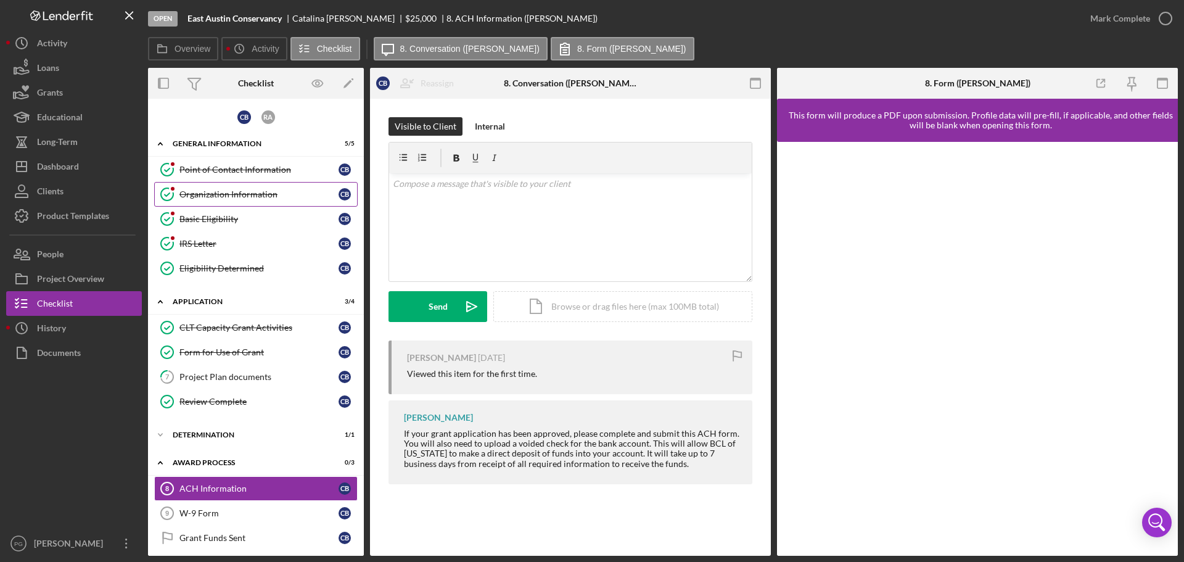
click at [222, 195] on div "Organization Information" at bounding box center [258, 194] width 159 height 10
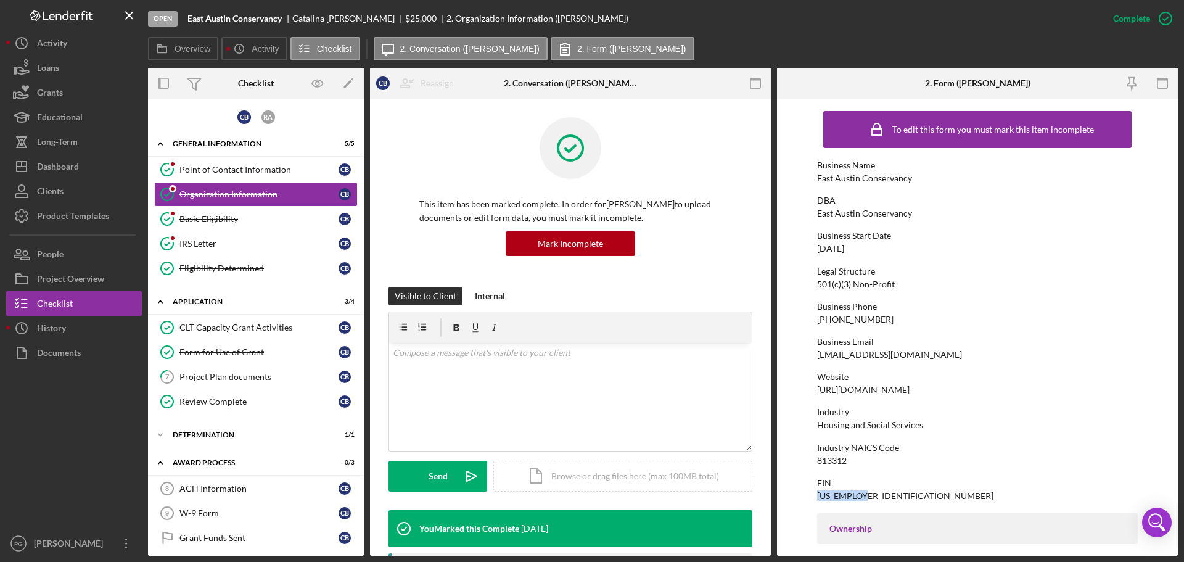
drag, startPoint x: 869, startPoint y: 494, endPoint x: 816, endPoint y: 500, distance: 53.4
click at [816, 500] on form "To edit this form you must mark this item incomplete Business Name East Austin …" at bounding box center [977, 327] width 401 height 457
copy div "[US_EMPLOYER_IDENTIFICATION_NUMBER]"
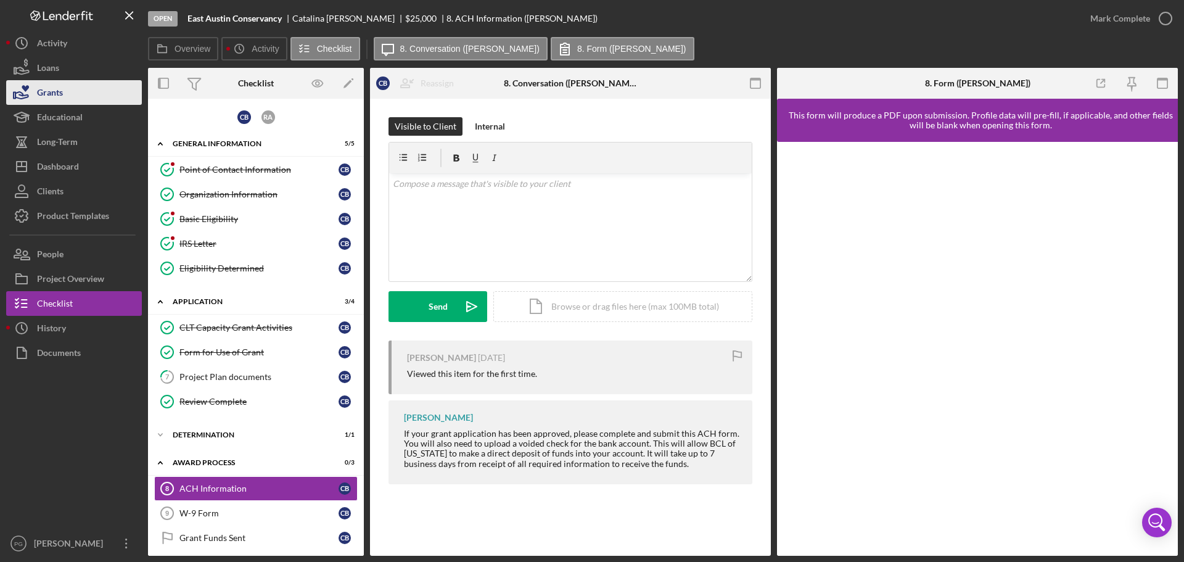
click at [65, 89] on button "Grants" at bounding box center [74, 92] width 136 height 25
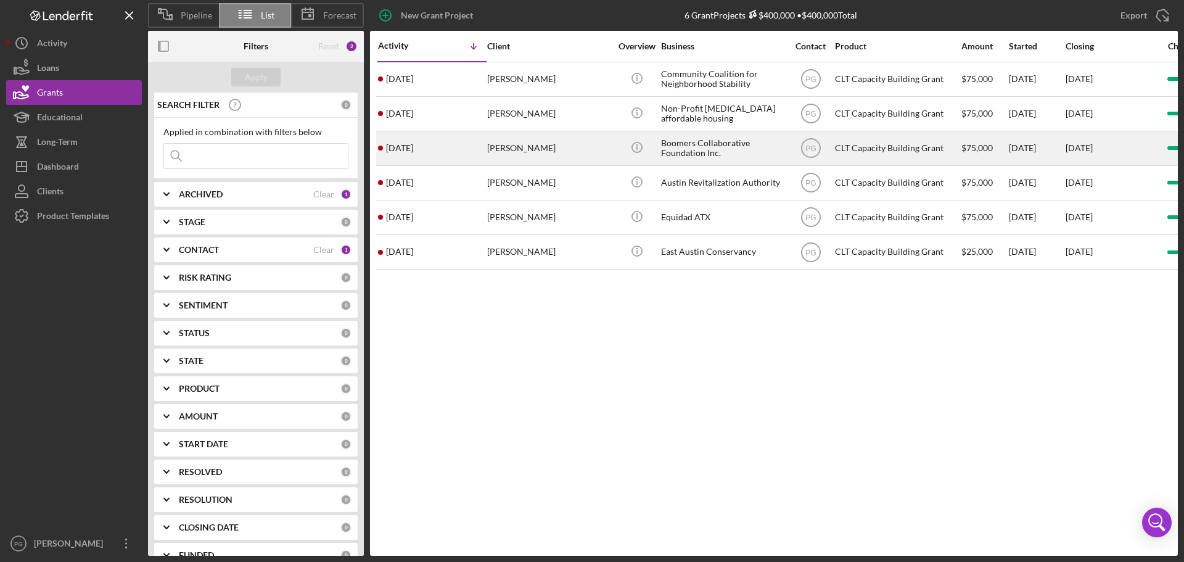
click at [603, 142] on div "[PERSON_NAME]" at bounding box center [548, 148] width 123 height 33
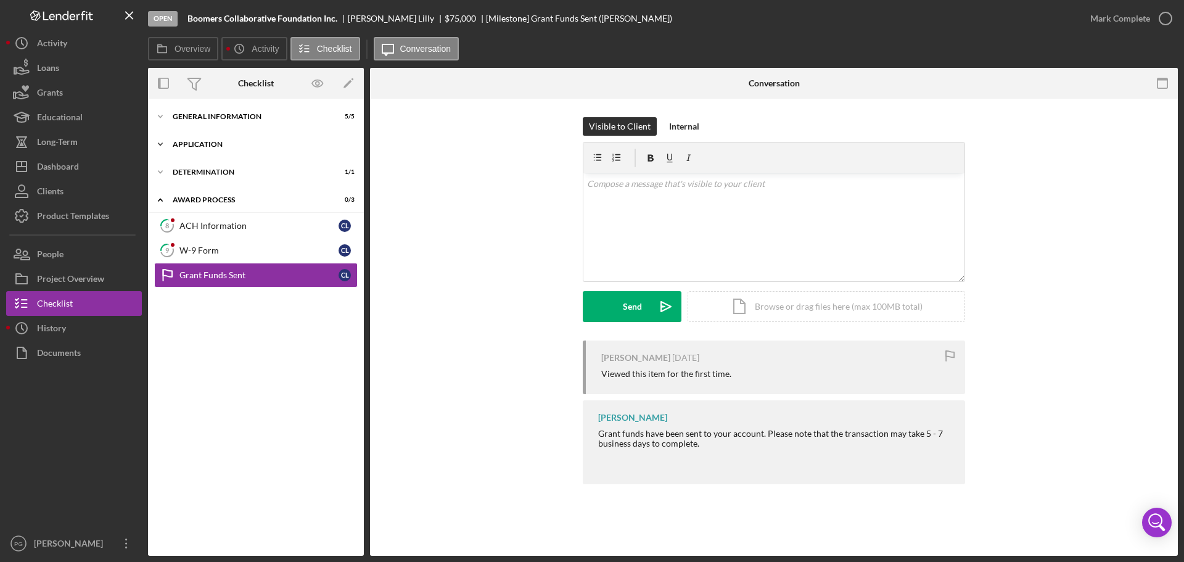
click at [236, 140] on div "Icon/Expander Application 1 / 4" at bounding box center [256, 144] width 216 height 25
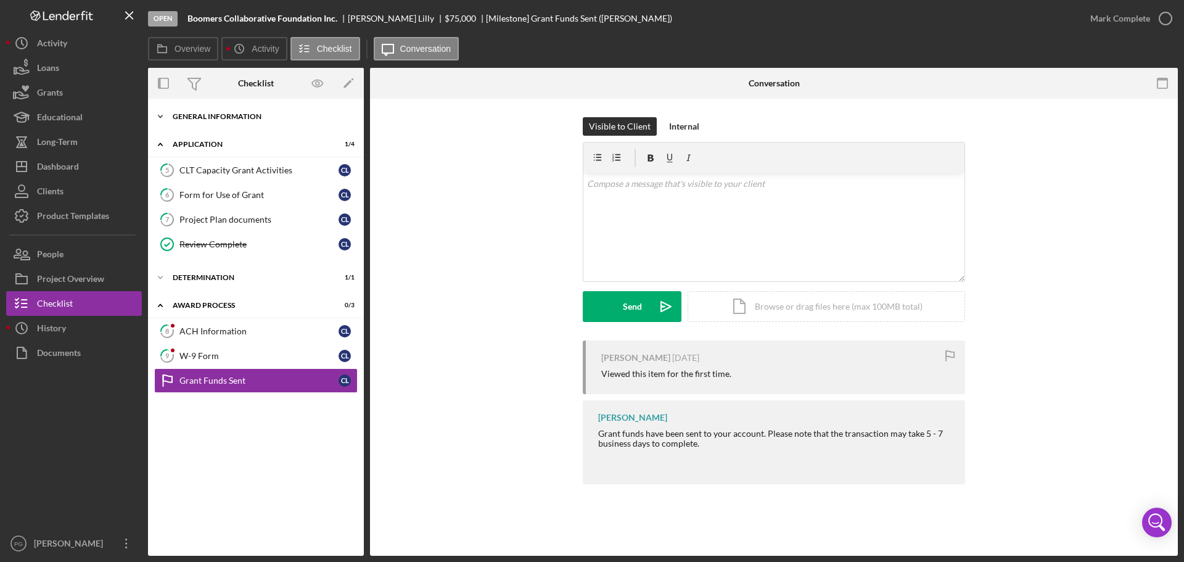
click at [198, 123] on div "Icon/Expander General Information 5 / 5" at bounding box center [256, 116] width 216 height 25
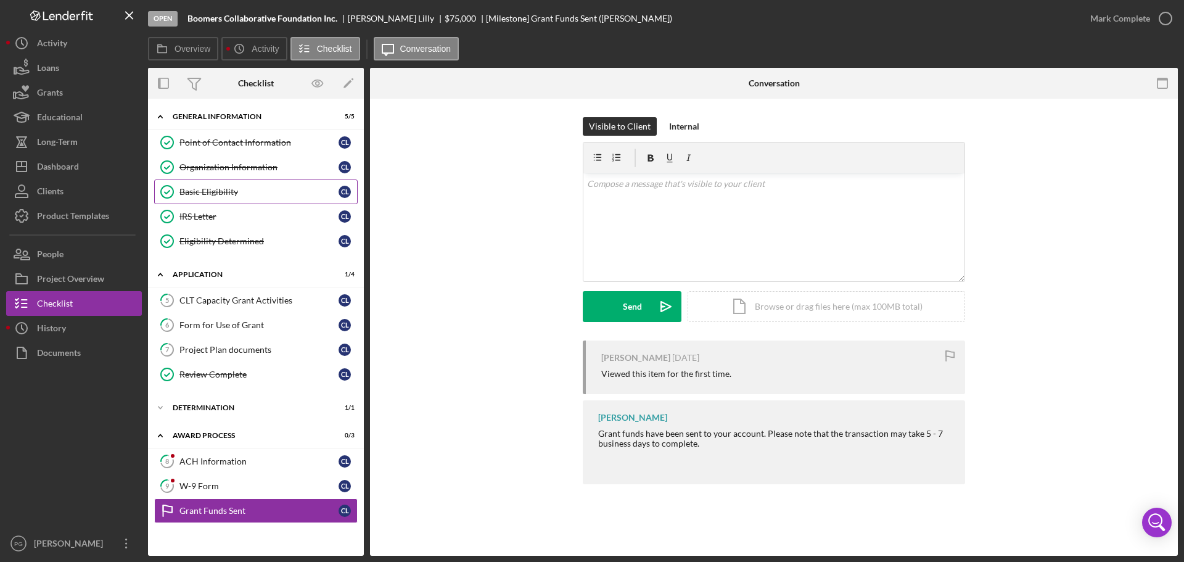
click at [208, 188] on div "Basic Eligibility" at bounding box center [258, 192] width 159 height 10
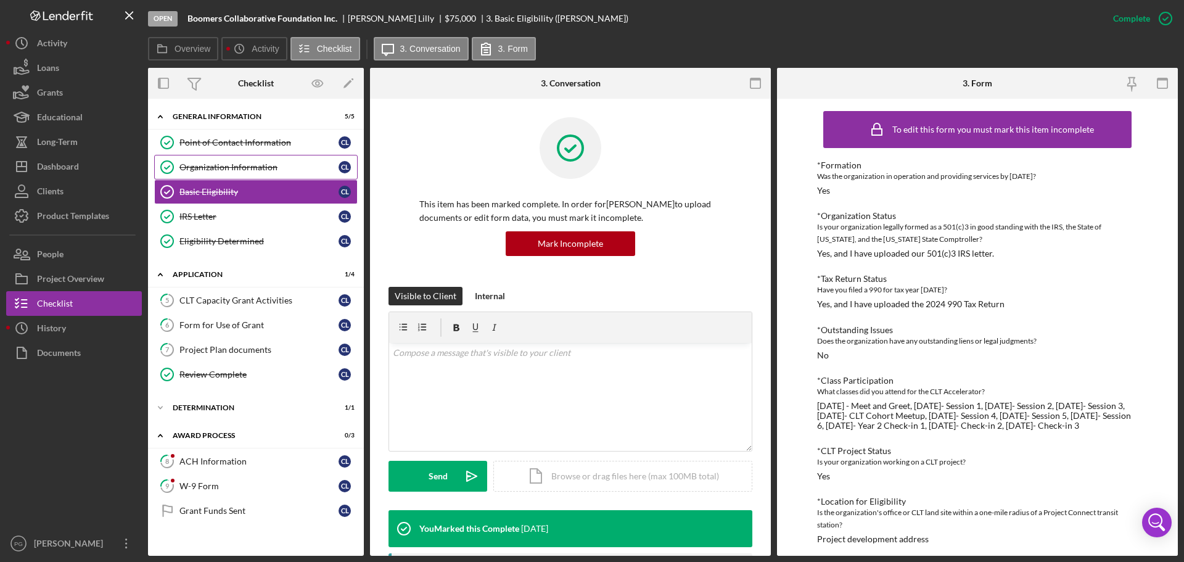
click at [207, 162] on div "Organization Information" at bounding box center [258, 167] width 159 height 10
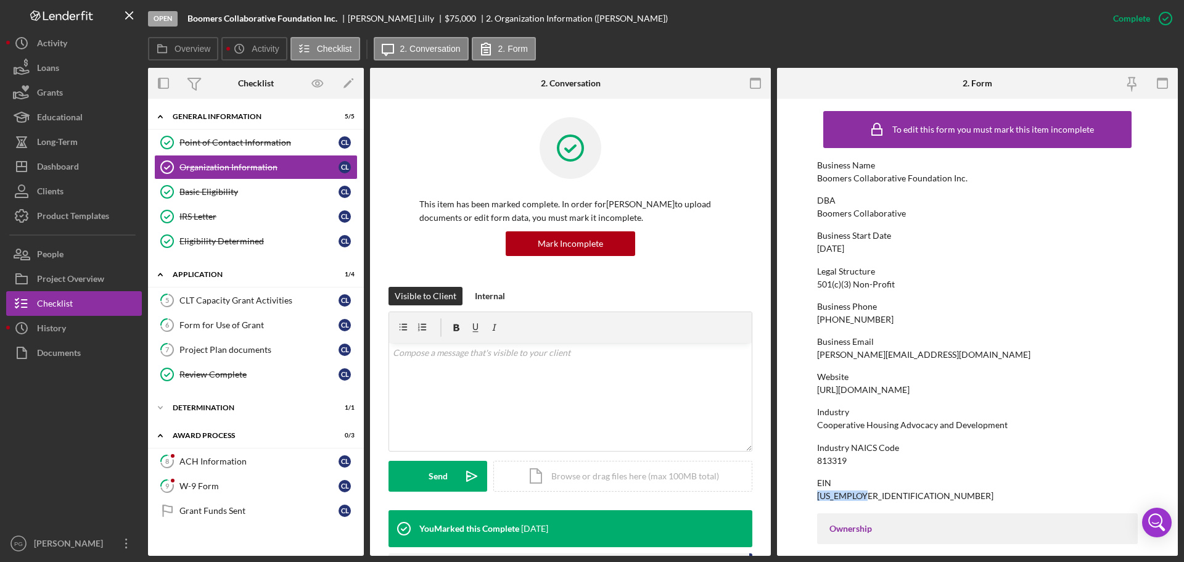
drag, startPoint x: 873, startPoint y: 495, endPoint x: 814, endPoint y: 498, distance: 59.3
click at [814, 498] on form "To edit this form you must mark this item incomplete Business Name Boomers Coll…" at bounding box center [977, 327] width 401 height 457
copy div "[US_EMPLOYER_IDENTIFICATION_NUMBER]"
click at [78, 93] on button "Grants" at bounding box center [74, 92] width 136 height 25
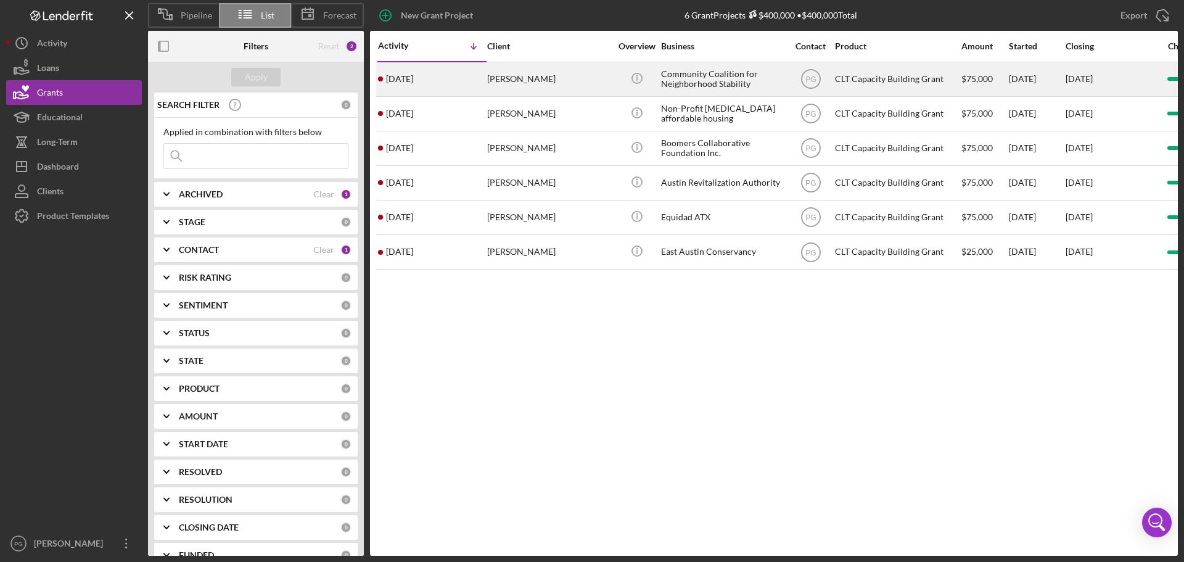
click at [550, 78] on div "[PERSON_NAME]" at bounding box center [548, 79] width 123 height 33
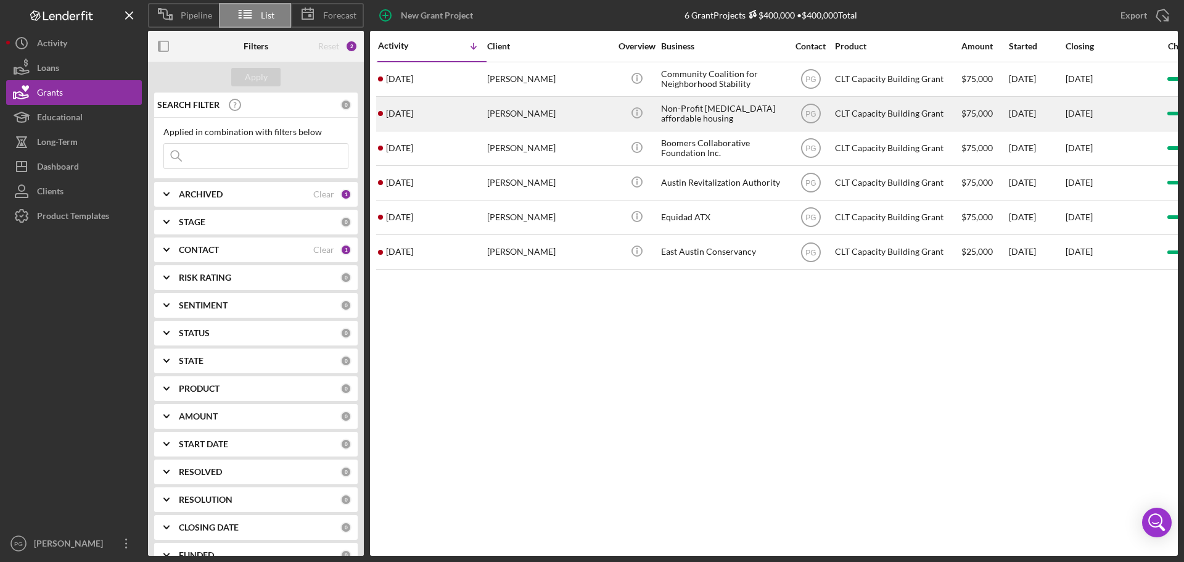
click at [546, 117] on div "[PERSON_NAME]" at bounding box center [548, 113] width 123 height 33
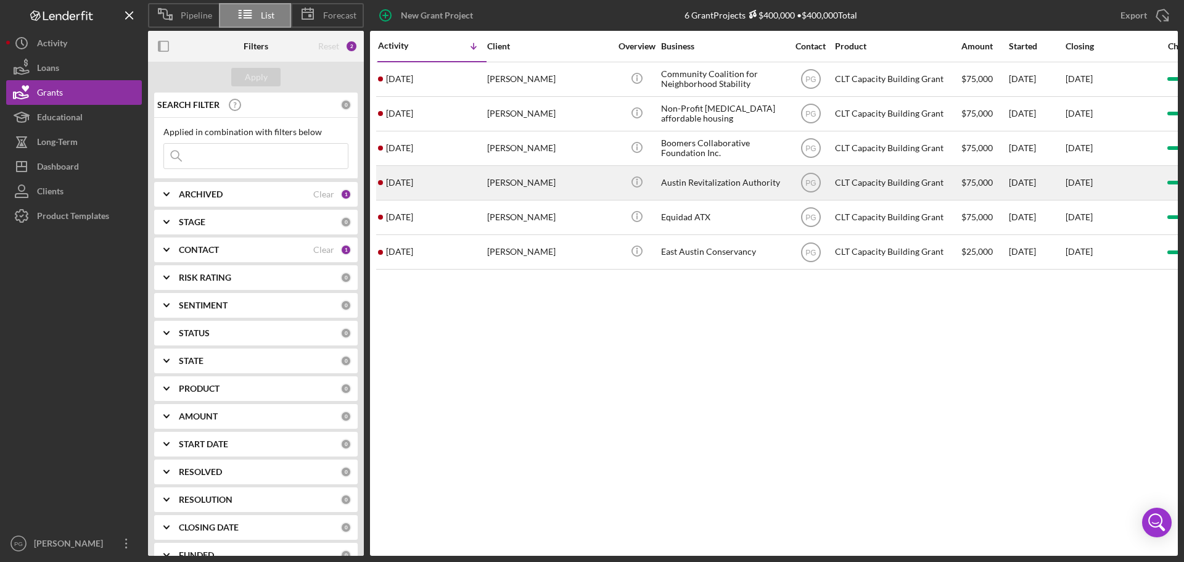
click at [656, 181] on div "Icon/Info" at bounding box center [637, 183] width 46 height 33
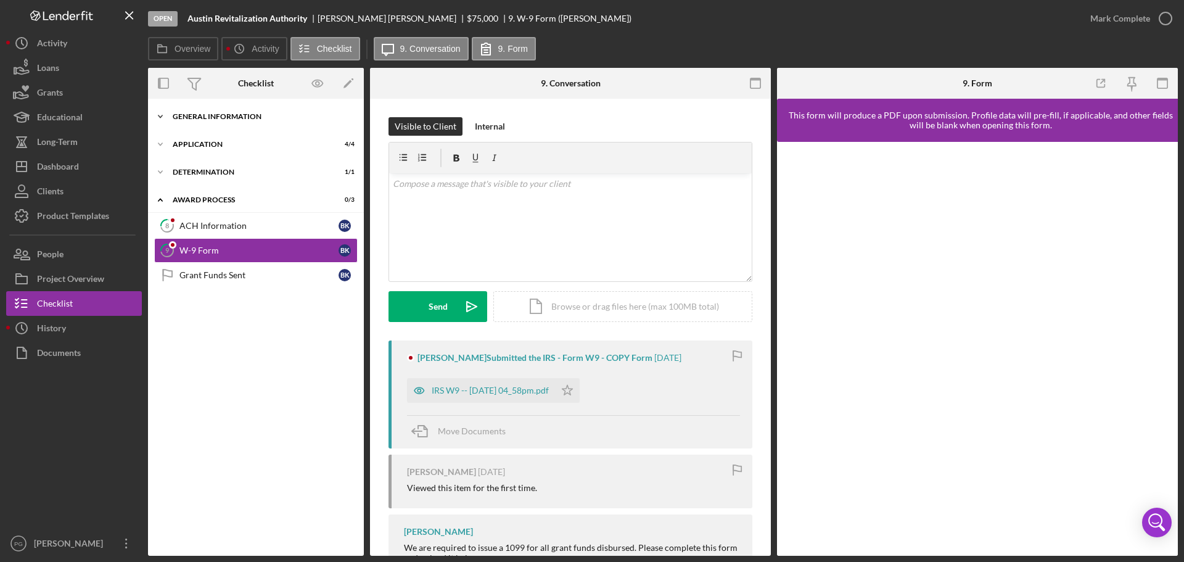
click at [239, 122] on div "Icon/Expander General Information 5 / 5" at bounding box center [256, 116] width 216 height 25
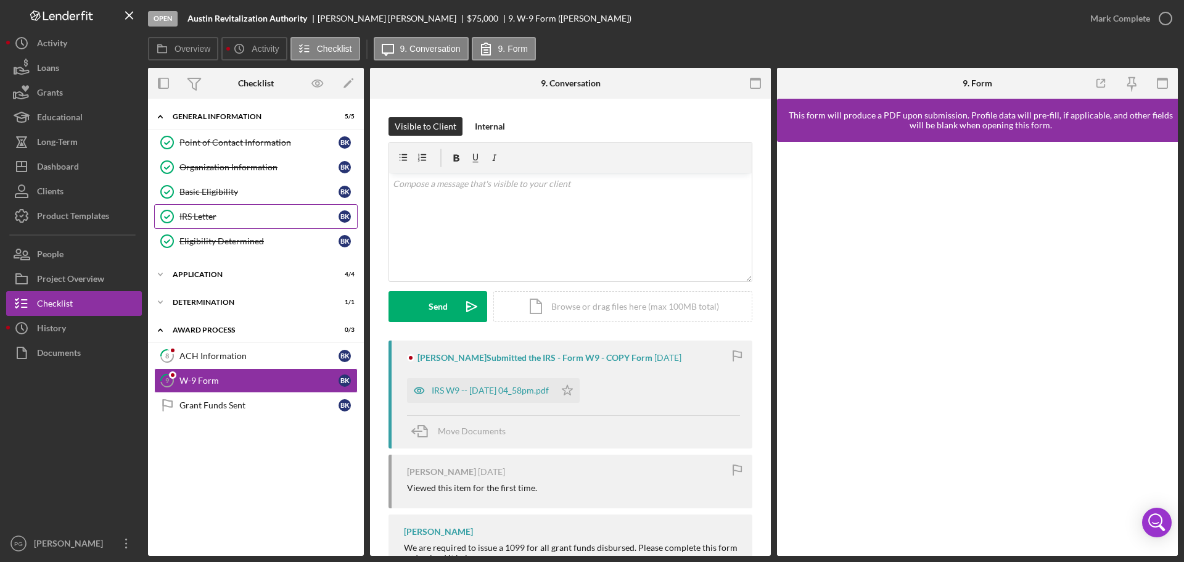
click at [225, 207] on link "IRS Letter IRS Letter B K" at bounding box center [256, 216] width 204 height 25
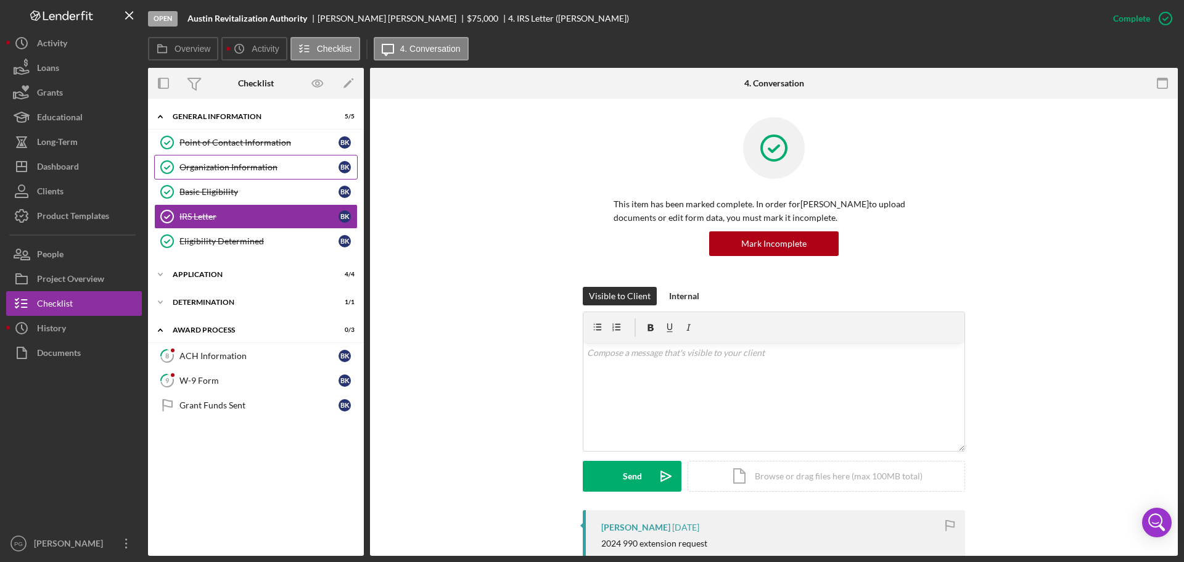
click at [226, 171] on div "Organization Information" at bounding box center [258, 167] width 159 height 10
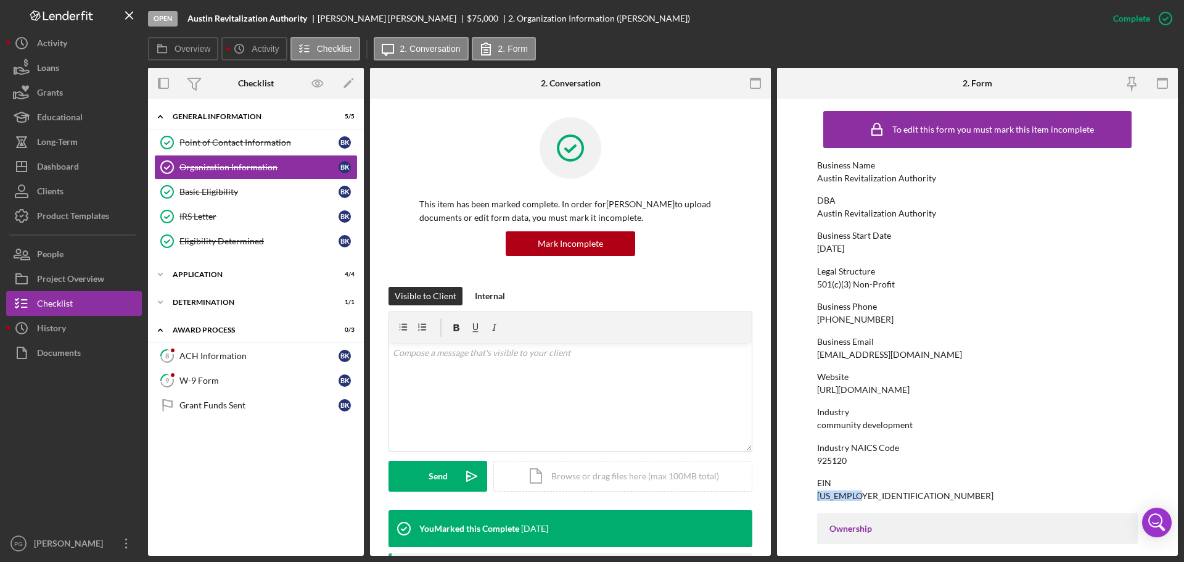
drag, startPoint x: 862, startPoint y: 498, endPoint x: 808, endPoint y: 495, distance: 53.8
click at [808, 495] on form "To edit this form you must mark this item incomplete Business Name Austin Revit…" at bounding box center [977, 327] width 401 height 457
click at [888, 493] on div "EIN [US_EMPLOYER_IDENTIFICATION_NUMBER]" at bounding box center [977, 489] width 321 height 23
click at [806, 492] on form "To edit this form you must mark this item incomplete Business Name Austin Revit…" at bounding box center [977, 327] width 401 height 457
copy div "[US_EMPLOYER_IDENTIFICATION_NUMBER]"
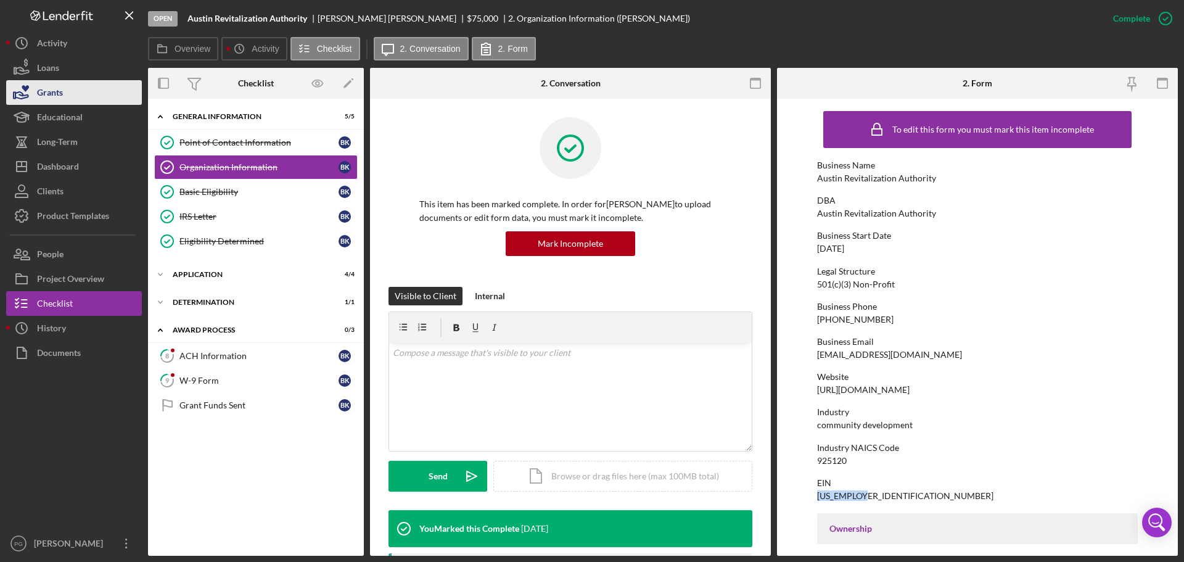
click at [23, 84] on icon "button" at bounding box center [21, 92] width 31 height 31
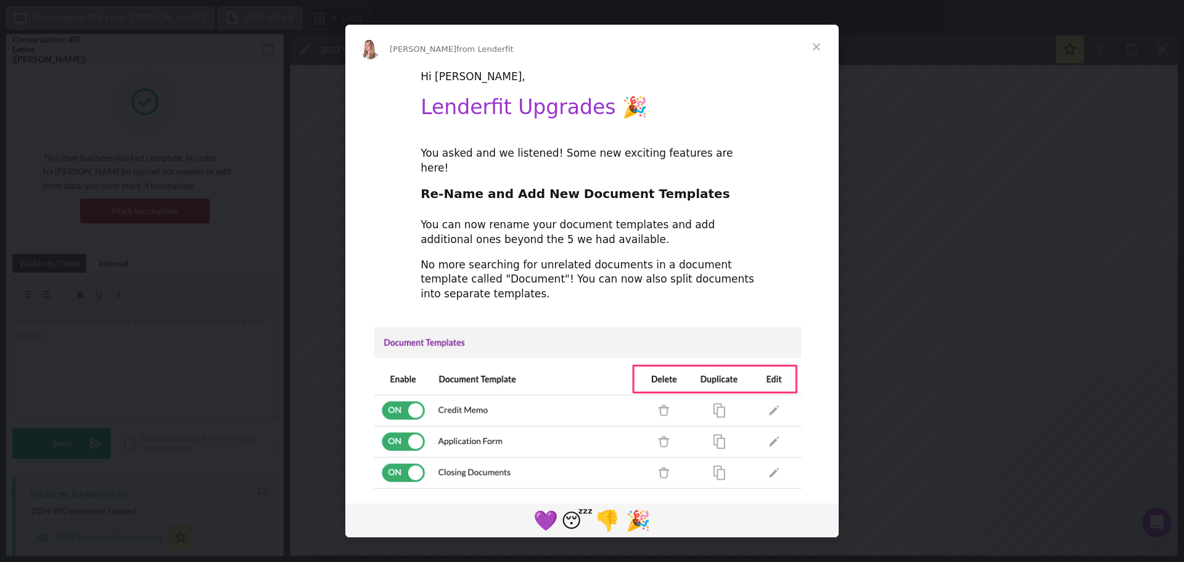
click at [814, 44] on span "Close" at bounding box center [816, 47] width 44 height 44
